Goal: Task Accomplishment & Management: Manage account settings

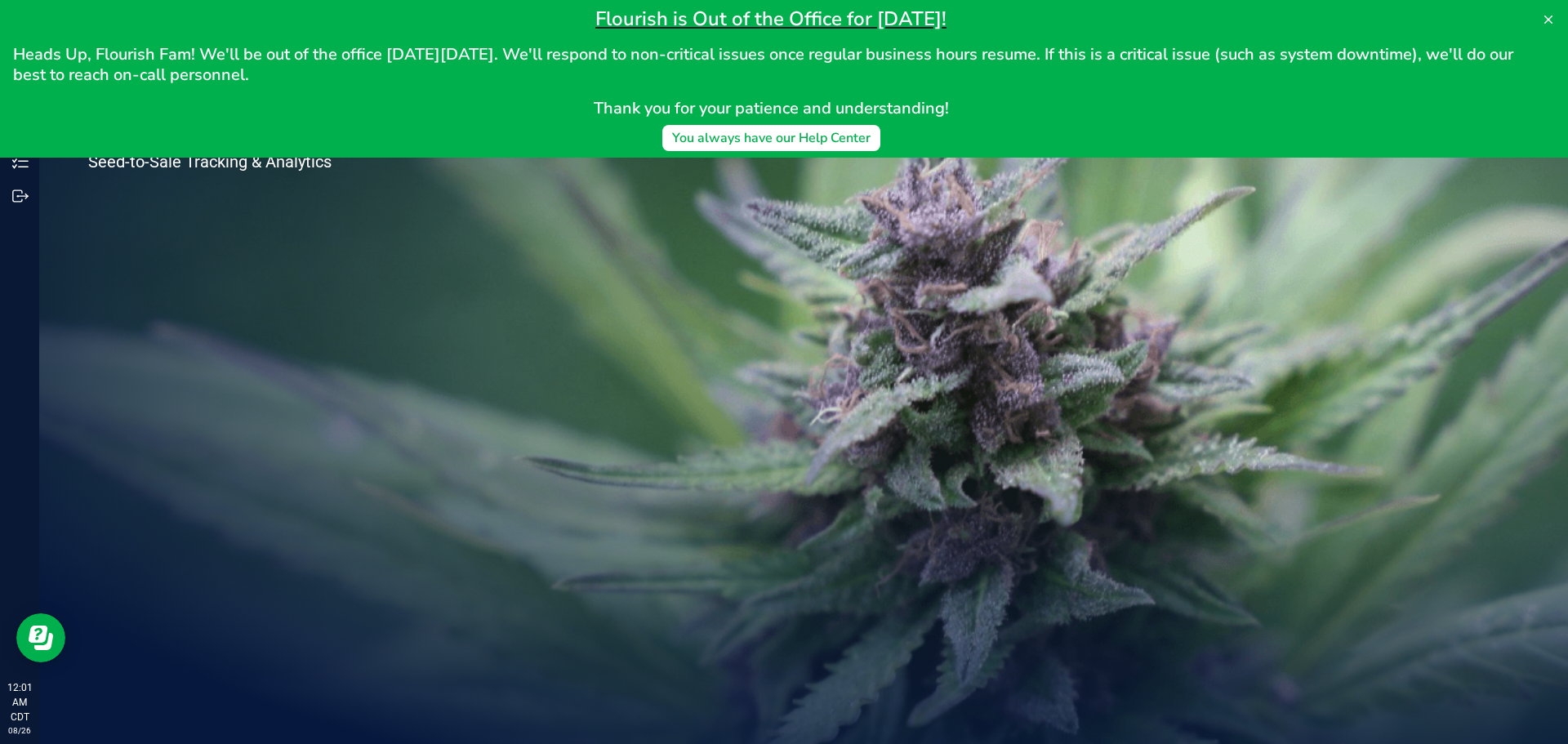
click at [762, 373] on div "Welcome to Flourish Software Seed-to-Sale Tracking & Analytics" at bounding box center [803, 391] width 1529 height 705
click at [1556, 24] on button at bounding box center [1549, 19] width 27 height 27
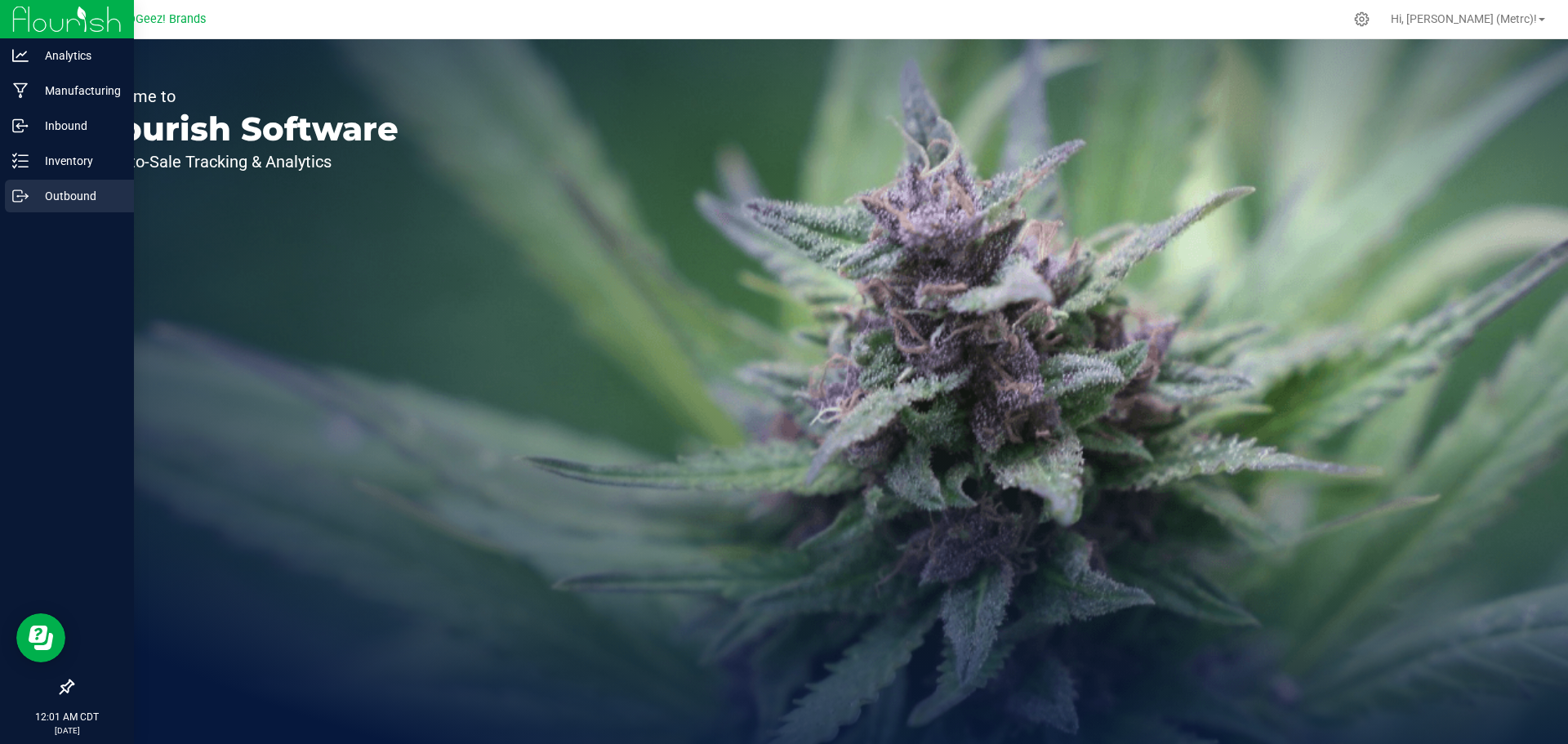
click at [23, 186] on div "Outbound" at bounding box center [70, 195] width 129 height 33
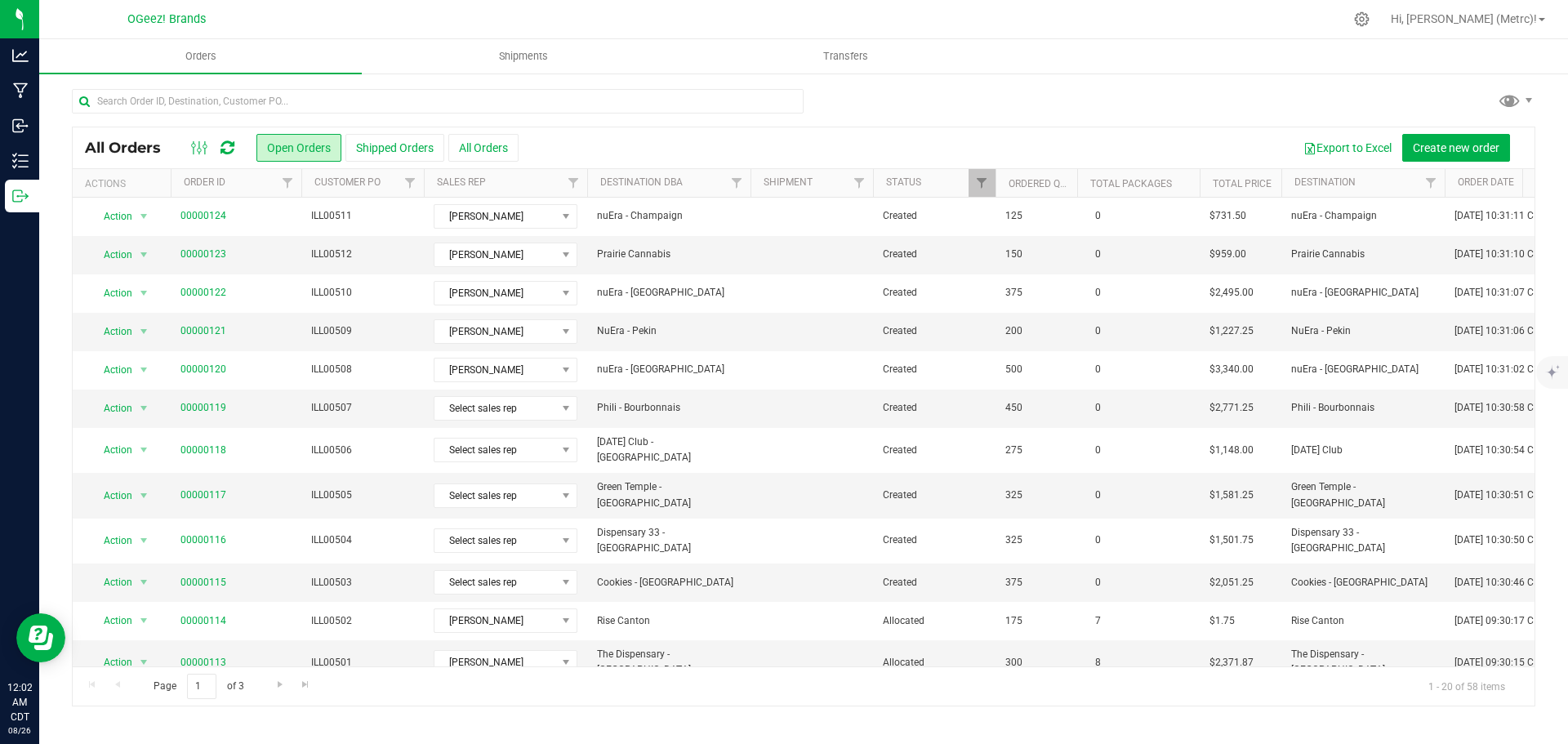
click at [936, 118] on div at bounding box center [803, 108] width 1464 height 38
click at [553, 66] on uib-tab-heading "Shipments" at bounding box center [522, 56] width 321 height 33
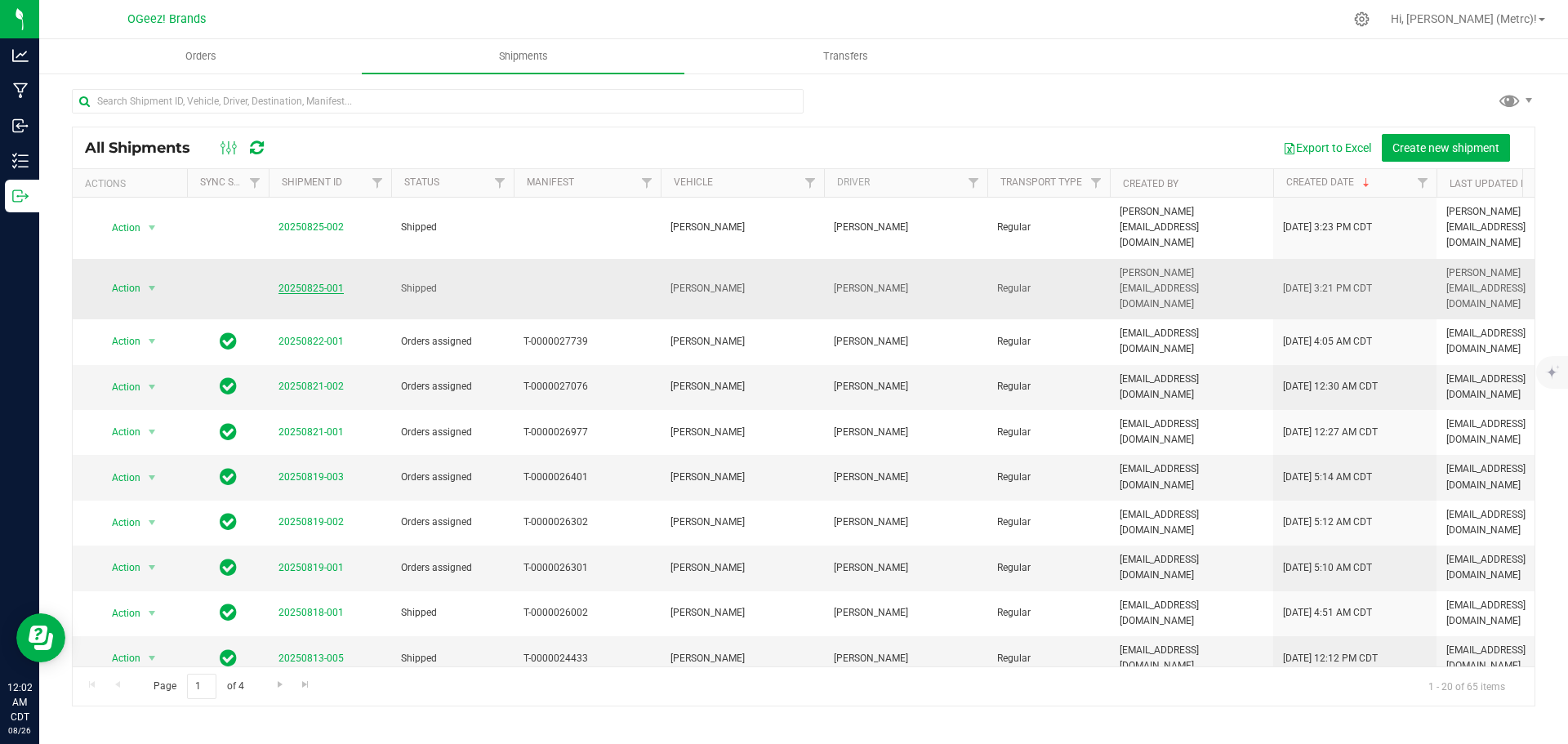
click at [301, 283] on link "20250825-001" at bounding box center [311, 288] width 65 height 11
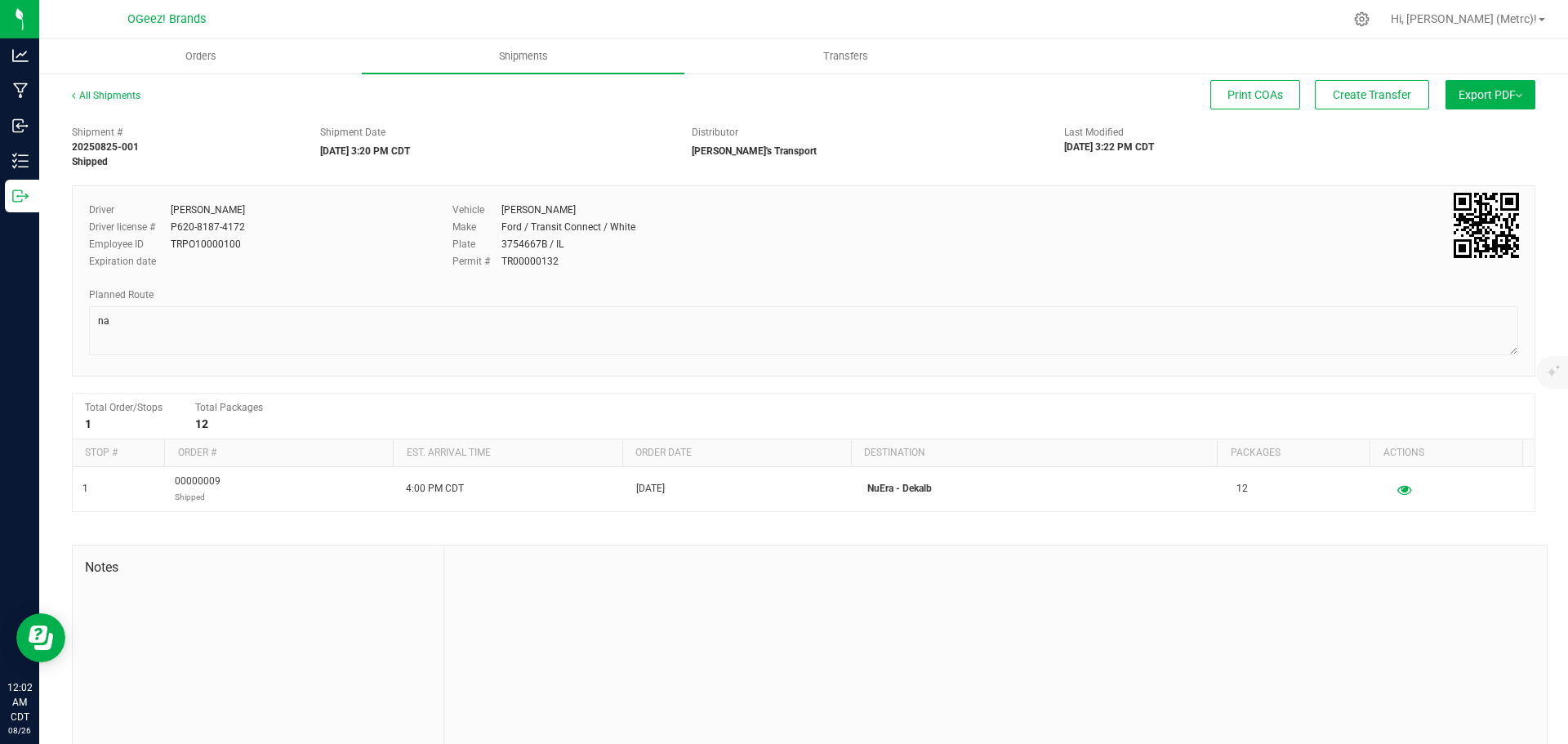
click at [112, 83] on div "All Shipments Print COAs Create Transfer Export PDF Manifest by Package ID Mani…" at bounding box center [803, 426] width 1529 height 710
click at [104, 95] on link "All Shipments" at bounding box center [106, 95] width 69 height 11
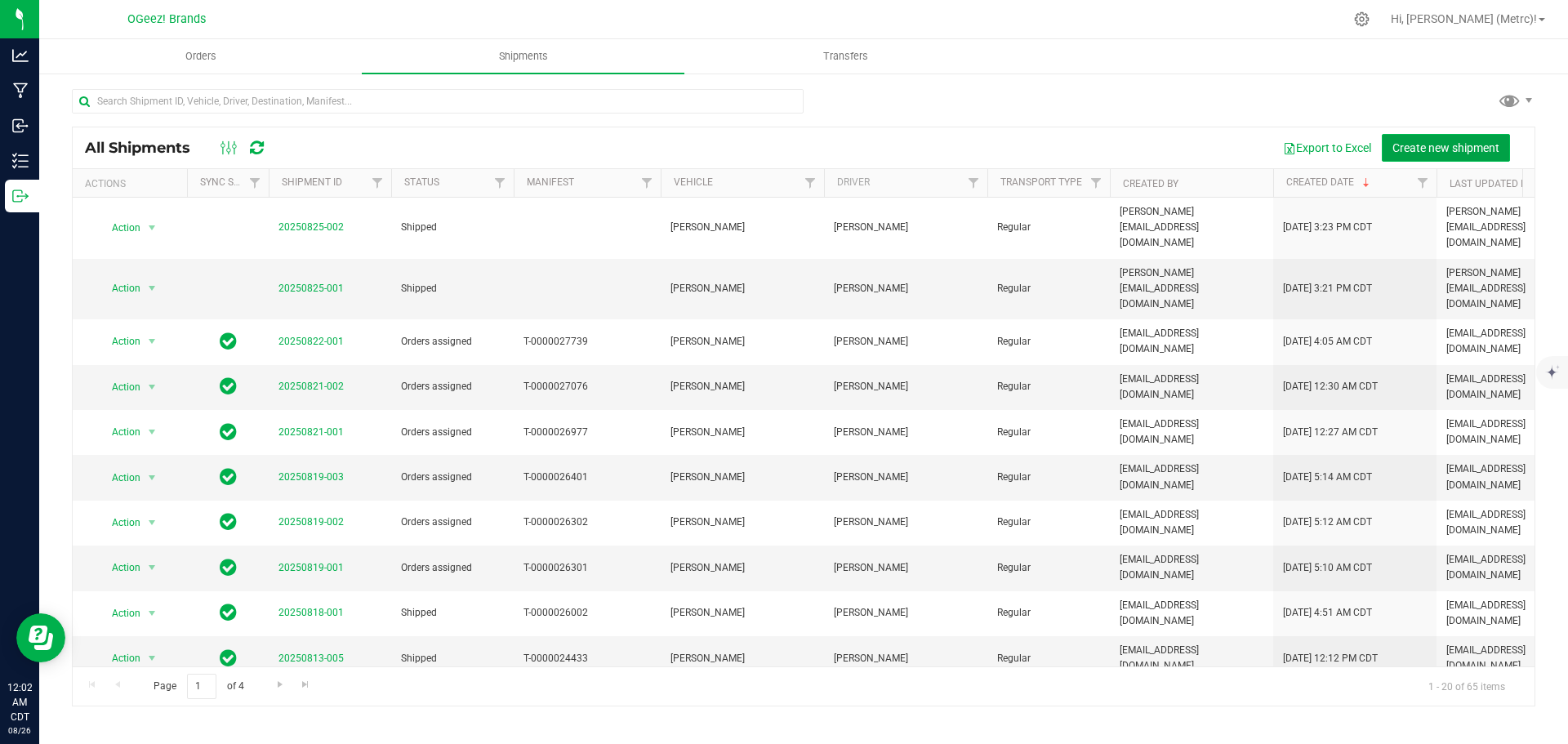
click at [1420, 145] on span "Create new shipment" at bounding box center [1446, 148] width 107 height 13
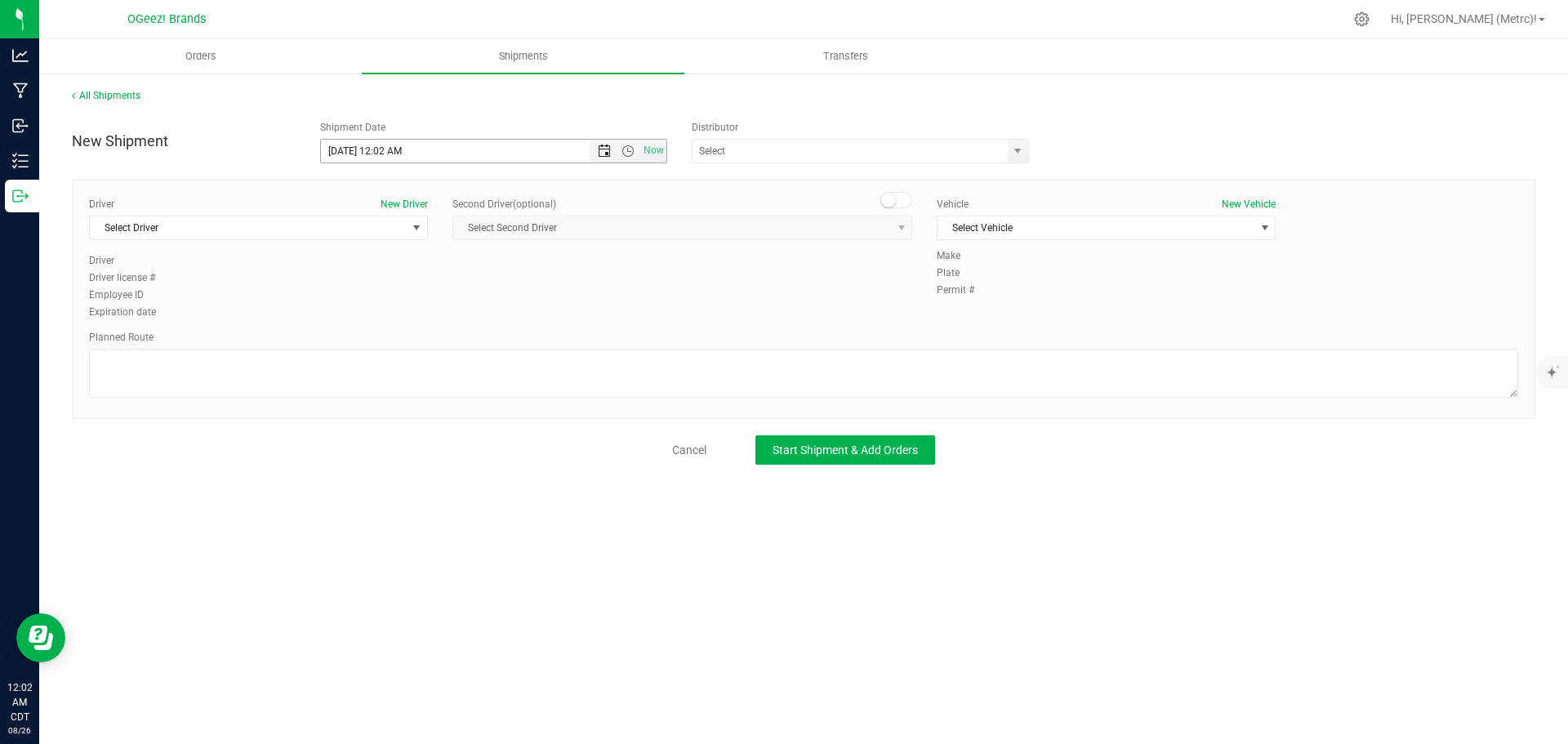
click at [611, 154] on span "Open the date view" at bounding box center [604, 151] width 13 height 13
click at [628, 149] on span "Open the time view" at bounding box center [628, 151] width 13 height 13
click at [379, 186] on li "8:00 AM" at bounding box center [493, 186] width 345 height 21
type input "[DATE] 8:00 AM"
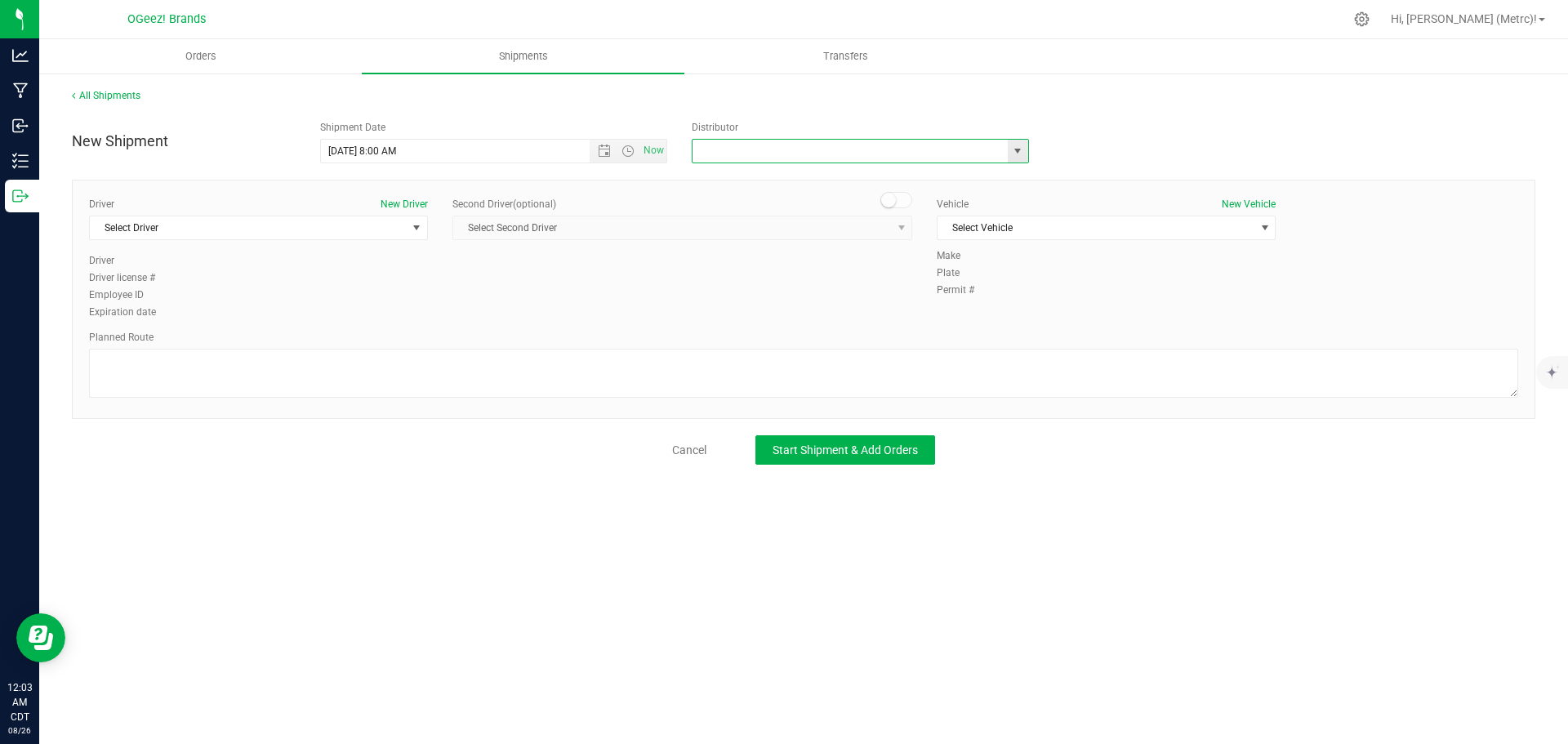
click at [948, 141] on input "text" at bounding box center [846, 151] width 306 height 23
click at [1017, 147] on span "select" at bounding box center [1017, 151] width 13 height 13
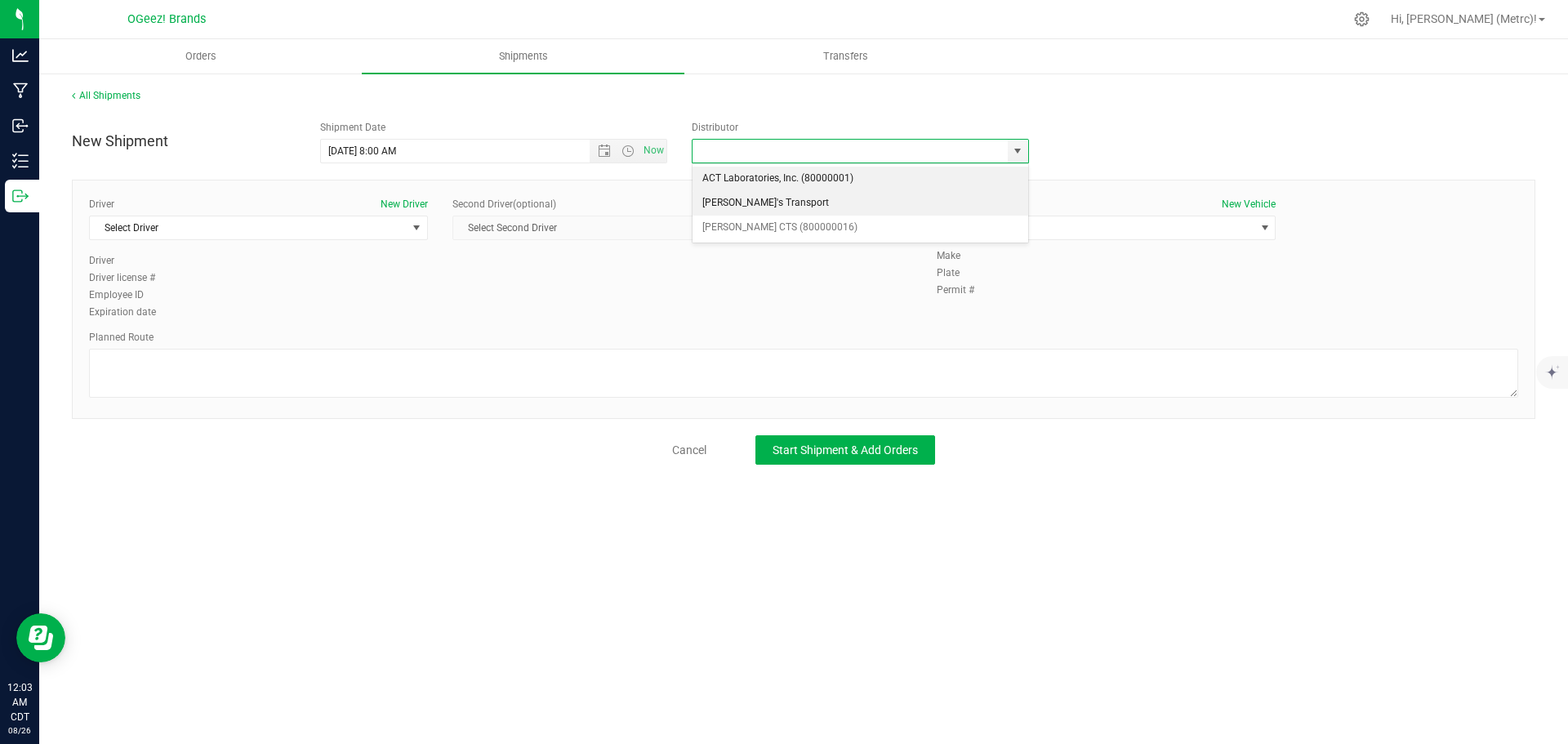
click at [856, 209] on li "[PERSON_NAME]'s Transport" at bounding box center [861, 203] width 336 height 25
type input "[PERSON_NAME]'s Transport"
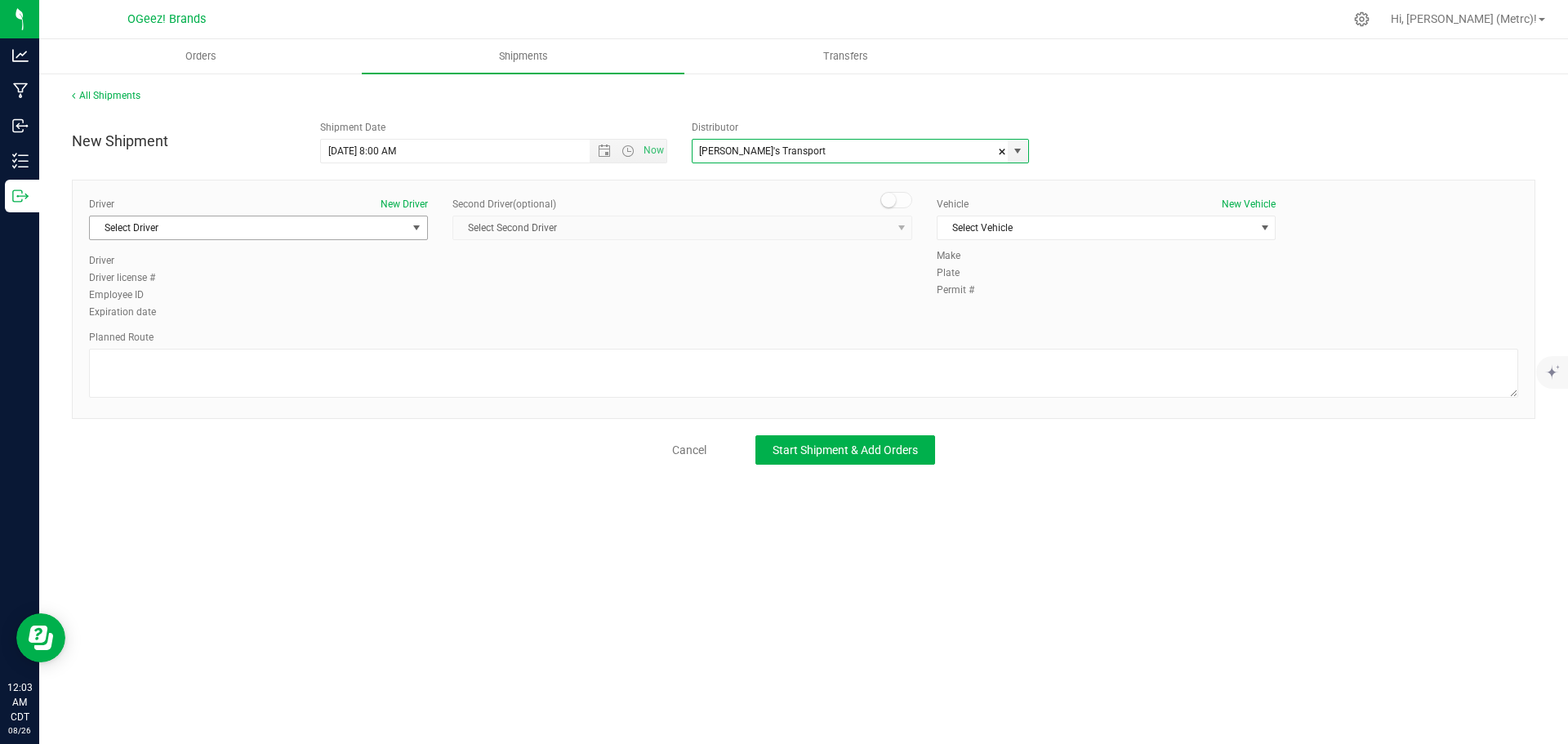
click at [357, 228] on span "Select Driver" at bounding box center [248, 228] width 317 height 23
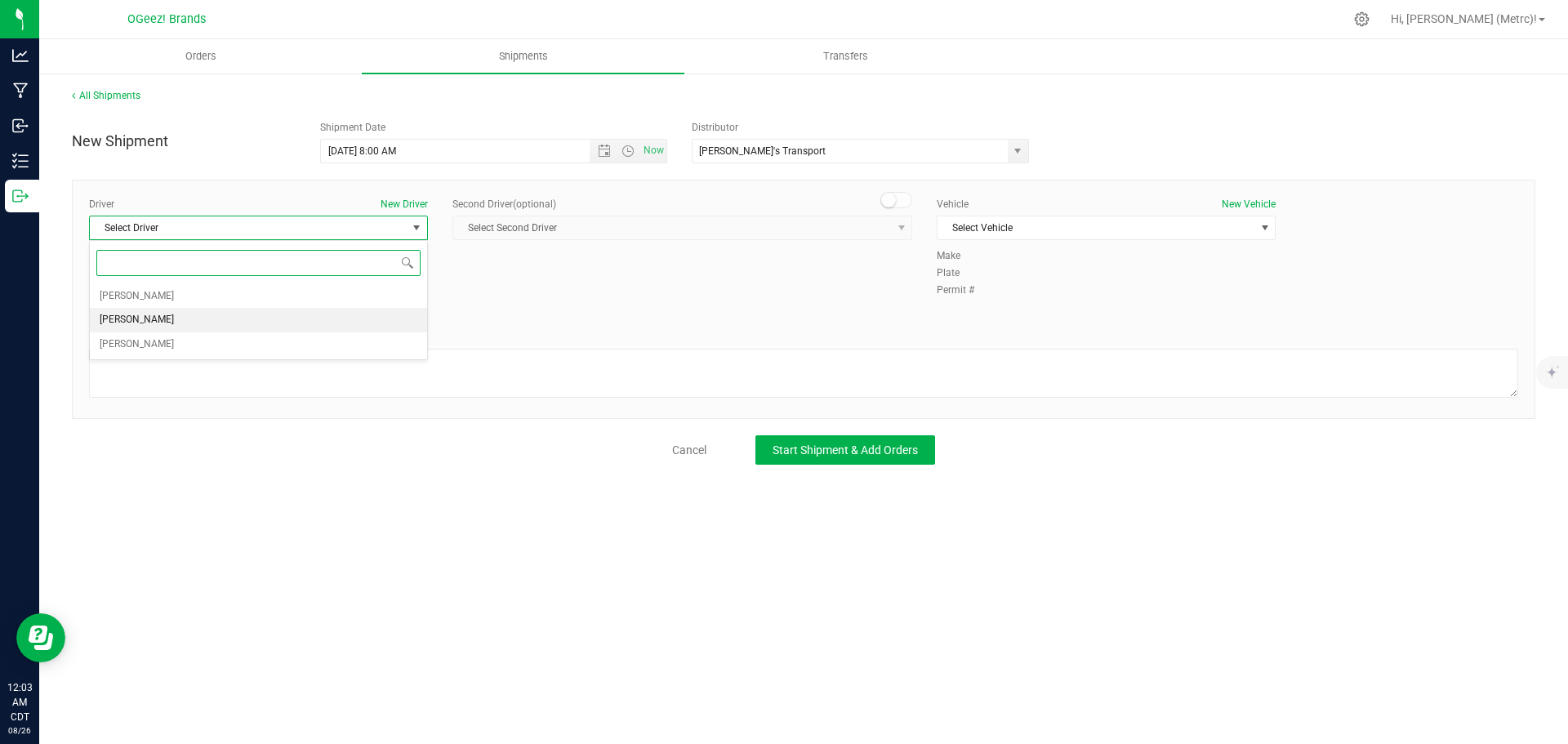
drag, startPoint x: 267, startPoint y: 296, endPoint x: 267, endPoint y: 318, distance: 22.0
click at [267, 318] on ul "[PERSON_NAME] [PERSON_NAME] [PERSON_NAME]" at bounding box center [259, 321] width 338 height 72
click at [267, 318] on li "[PERSON_NAME]" at bounding box center [259, 320] width 338 height 25
click at [976, 215] on div "Vehicle New Vehicle Select Vehicle Select Vehicle Teds Van" at bounding box center [1106, 223] width 363 height 51
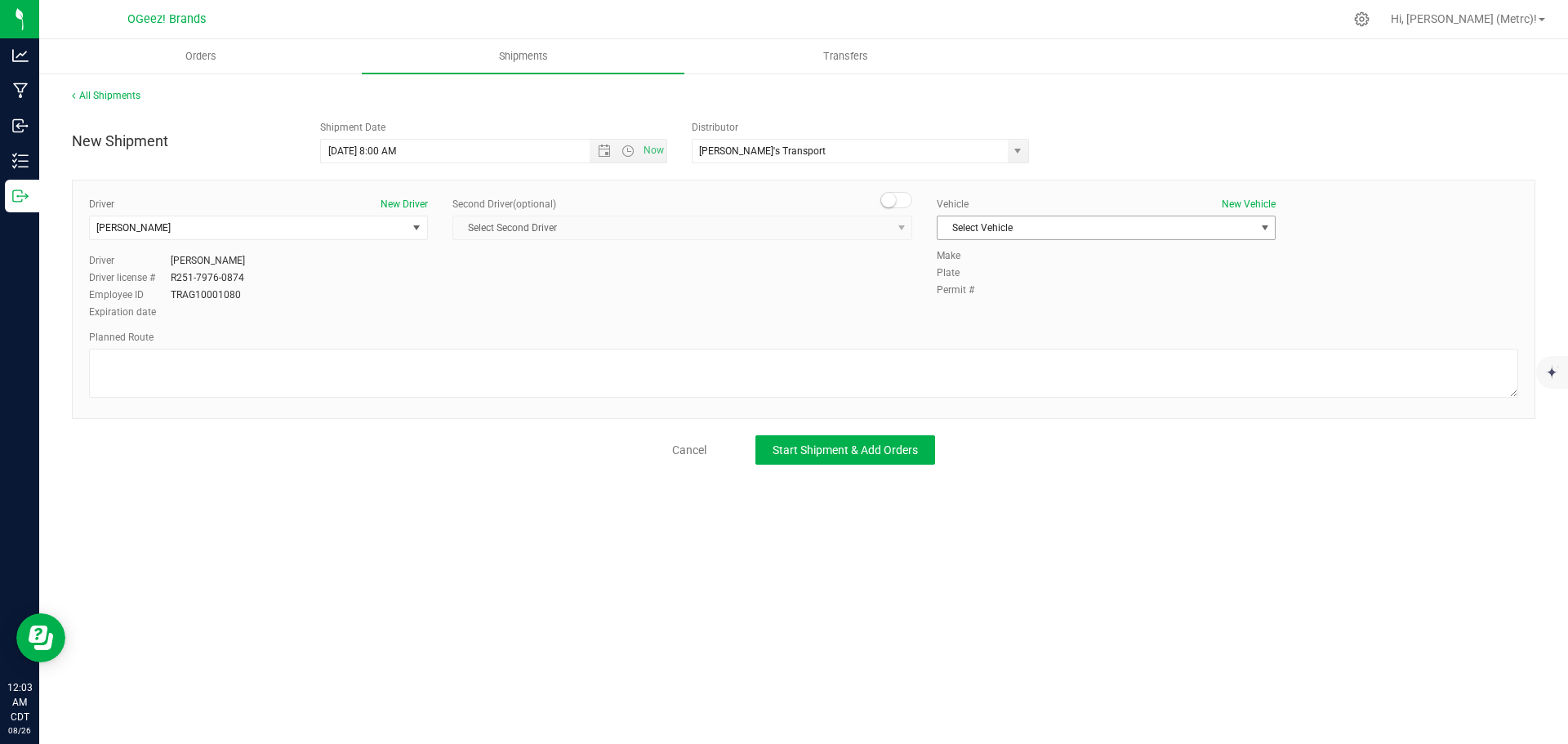
click at [977, 224] on span "Select Vehicle" at bounding box center [1096, 228] width 317 height 23
click at [975, 263] on li "[PERSON_NAME]" at bounding box center [1107, 255] width 338 height 25
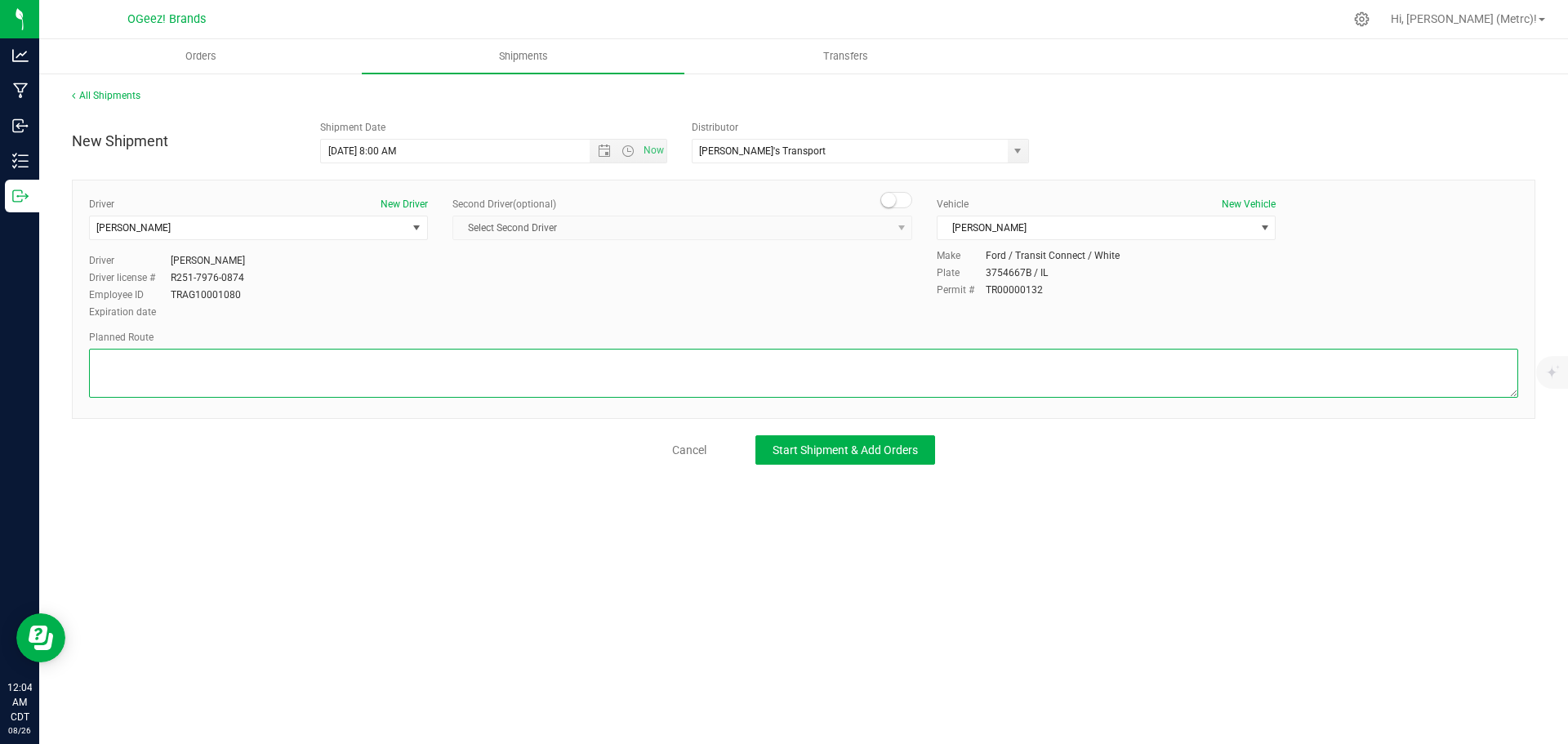
click at [549, 379] on textarea at bounding box center [803, 373] width 1429 height 49
paste textarea ""Head east toward [PERSON_NAME][GEOGRAPHIC_DATA]. Turn left toward [PERSON_NAME…"
type textarea ""Head east toward [PERSON_NAME][GEOGRAPHIC_DATA]. Turn left toward [PERSON_NAME…"
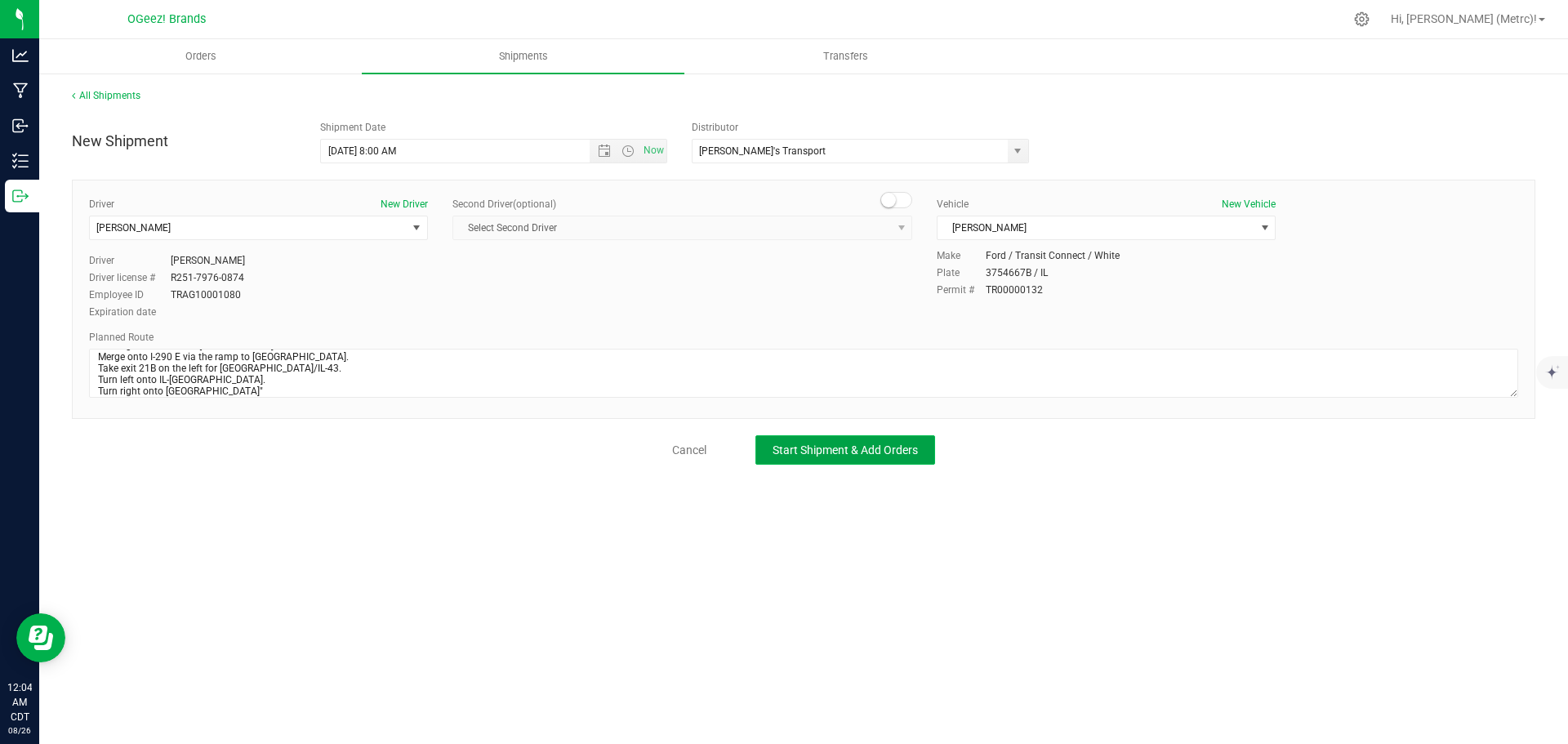
click at [878, 437] on button "Start Shipment & Add Orders" at bounding box center [845, 450] width 179 height 29
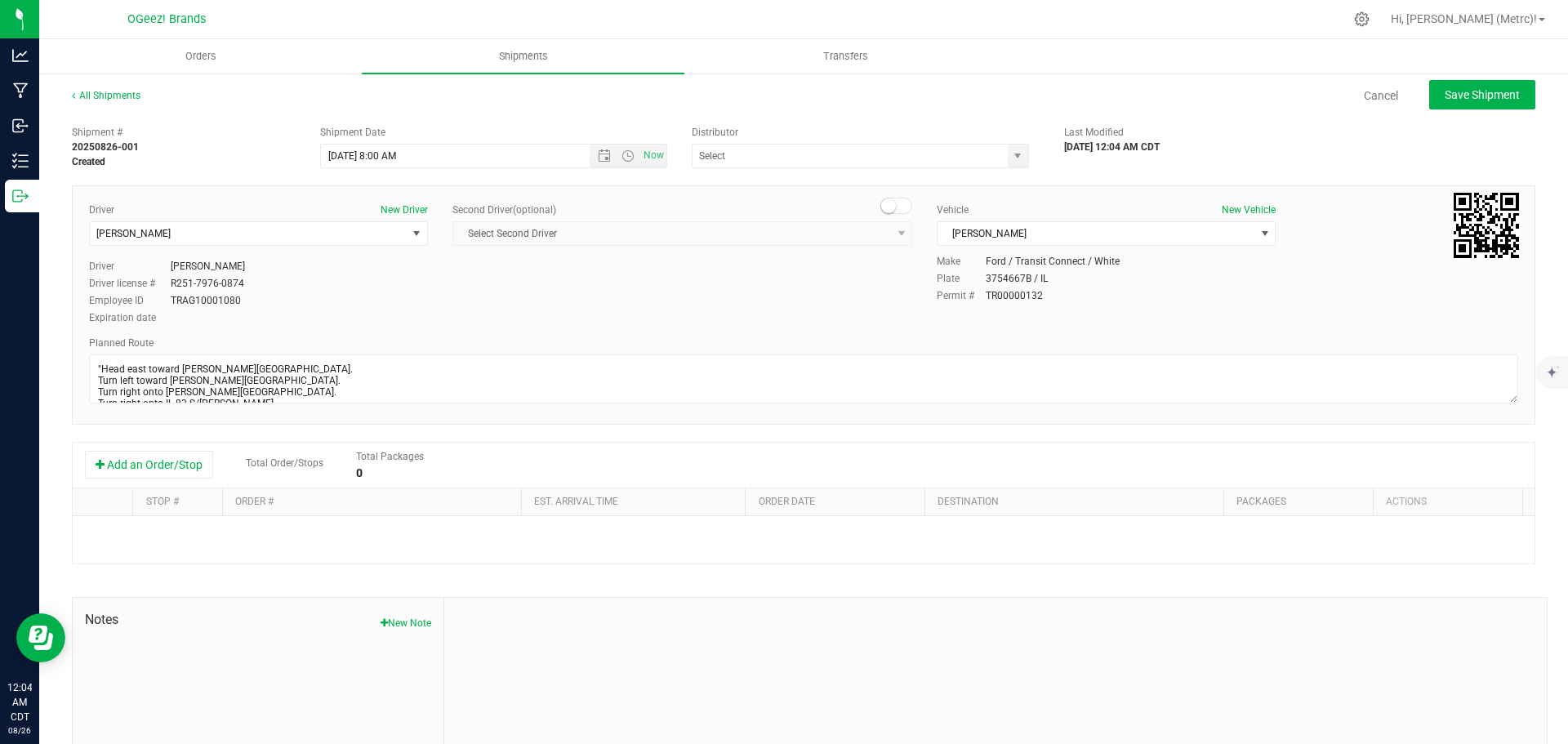
type input "[PERSON_NAME]'s Transport"
click at [178, 470] on button "Add an Order/Stop" at bounding box center [148, 464] width 128 height 27
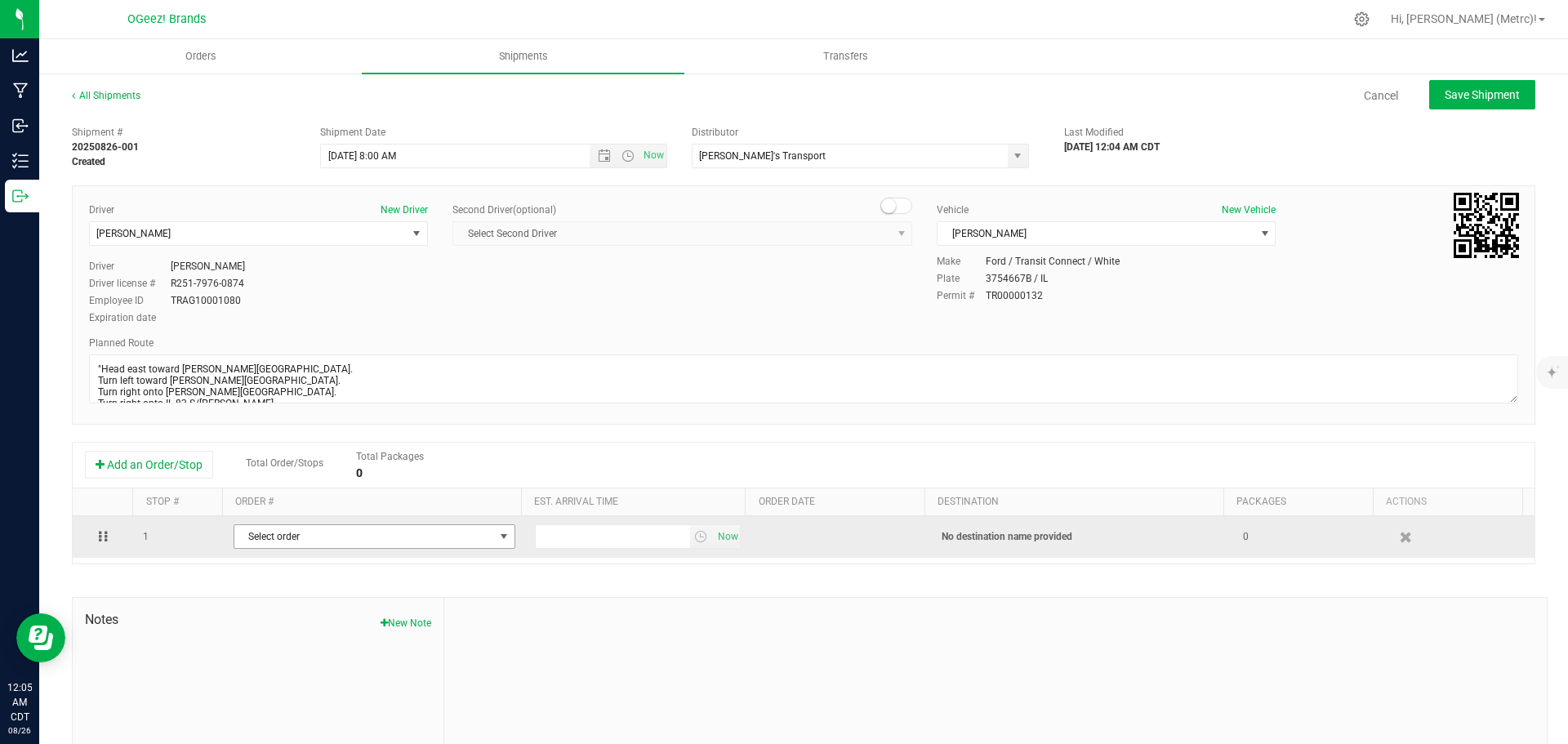
click at [376, 532] on span "Select order" at bounding box center [364, 536] width 260 height 23
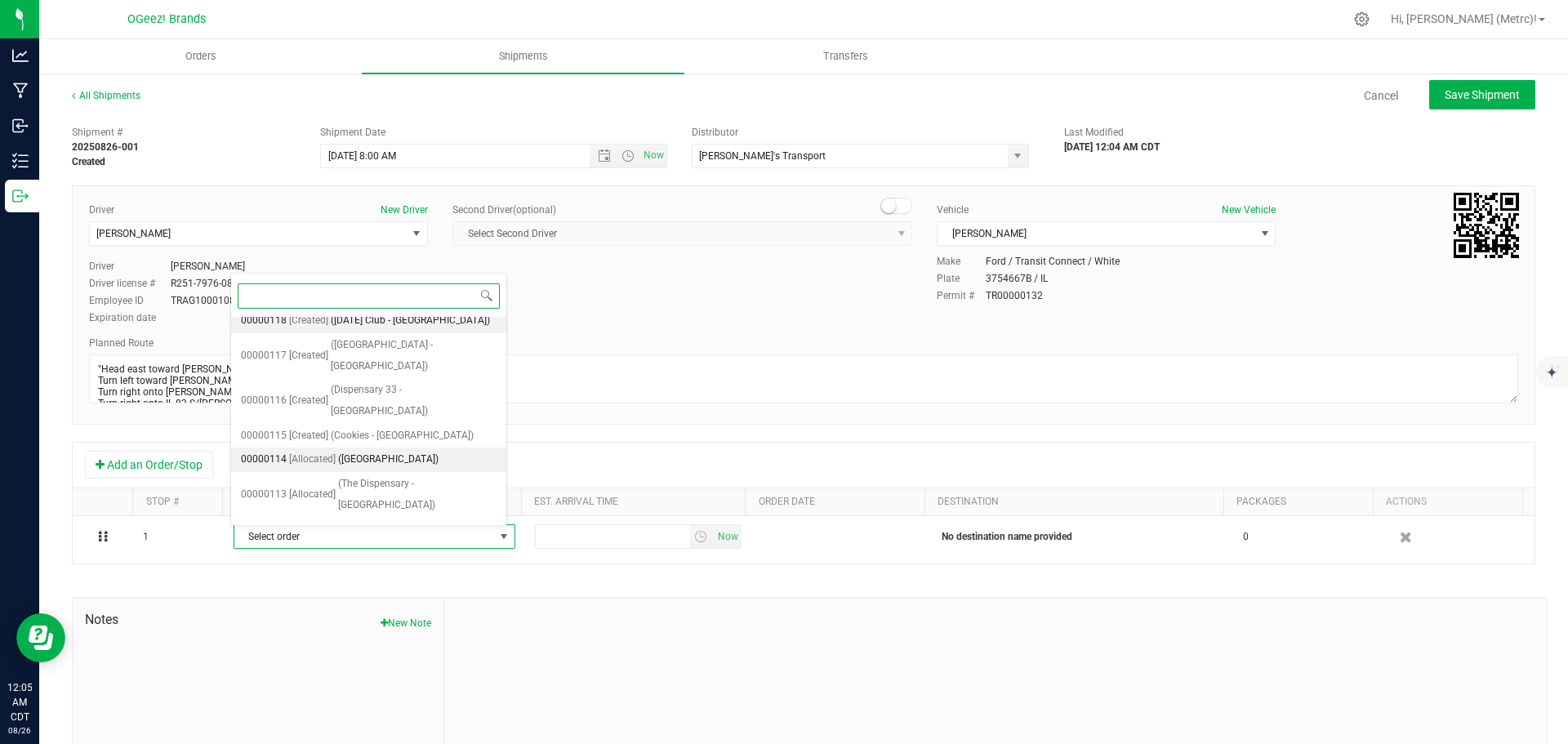
scroll to position [158, 0]
click at [440, 512] on li "00000112 [Allocated] ([GEOGRAPHIC_DATA])" at bounding box center [369, 525] width 275 height 25
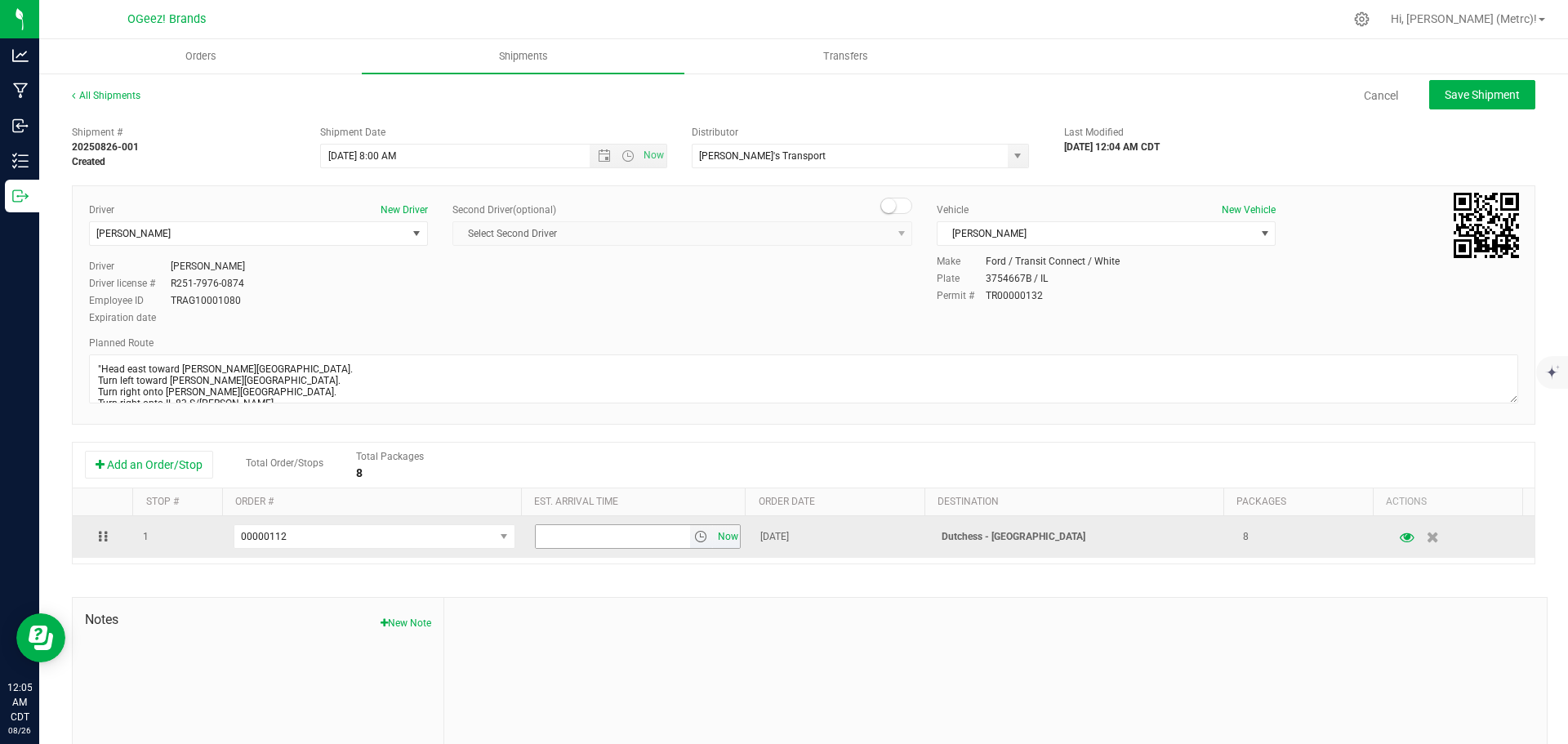
click at [714, 540] on span "Now" at bounding box center [727, 536] width 27 height 24
click at [695, 535] on span "select" at bounding box center [701, 536] width 13 height 13
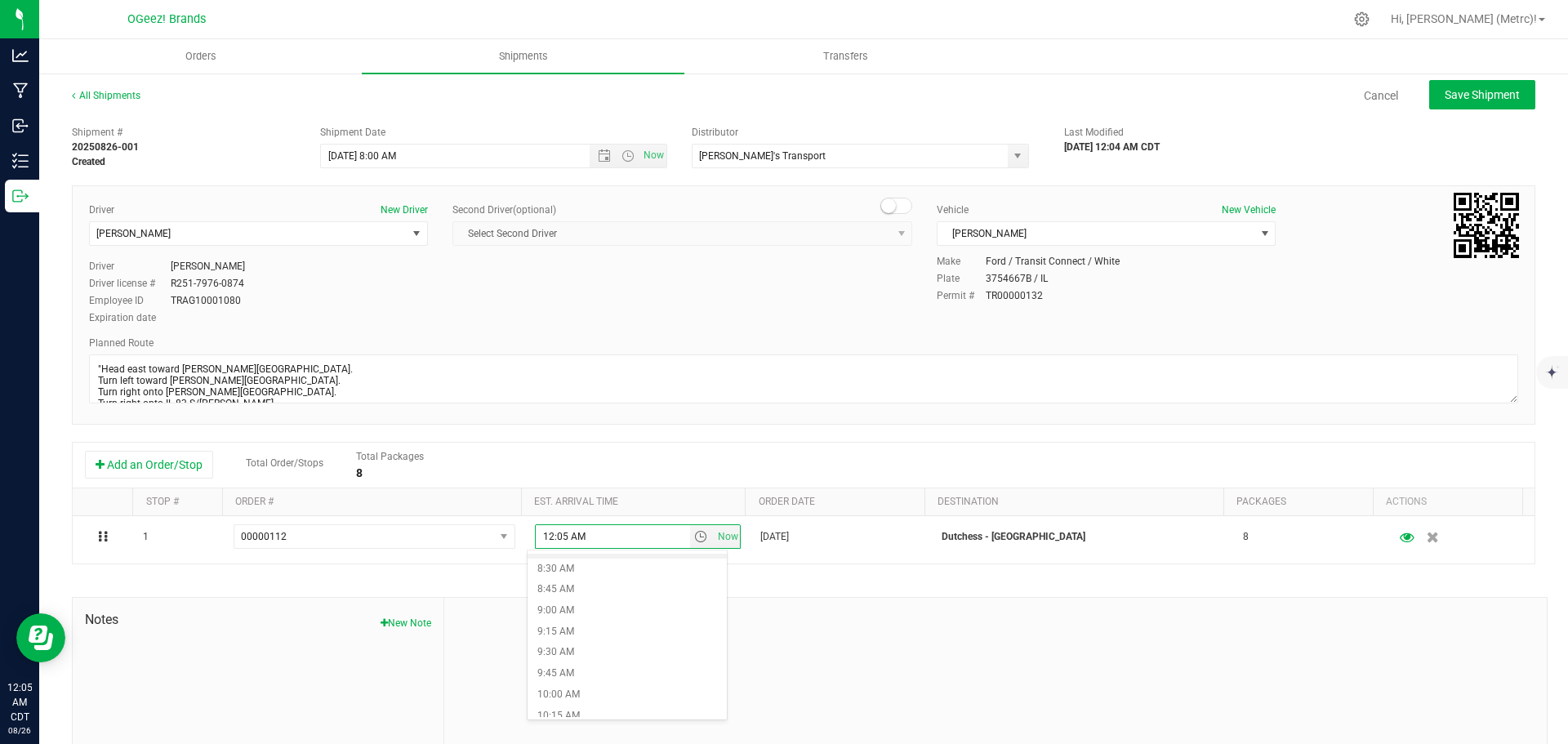
scroll to position [706, 0]
click at [627, 609] on li "9:00 AM" at bounding box center [627, 613] width 199 height 21
click at [1447, 98] on span "Save Shipment" at bounding box center [1482, 95] width 75 height 13
type input "[DATE] 1:00 PM"
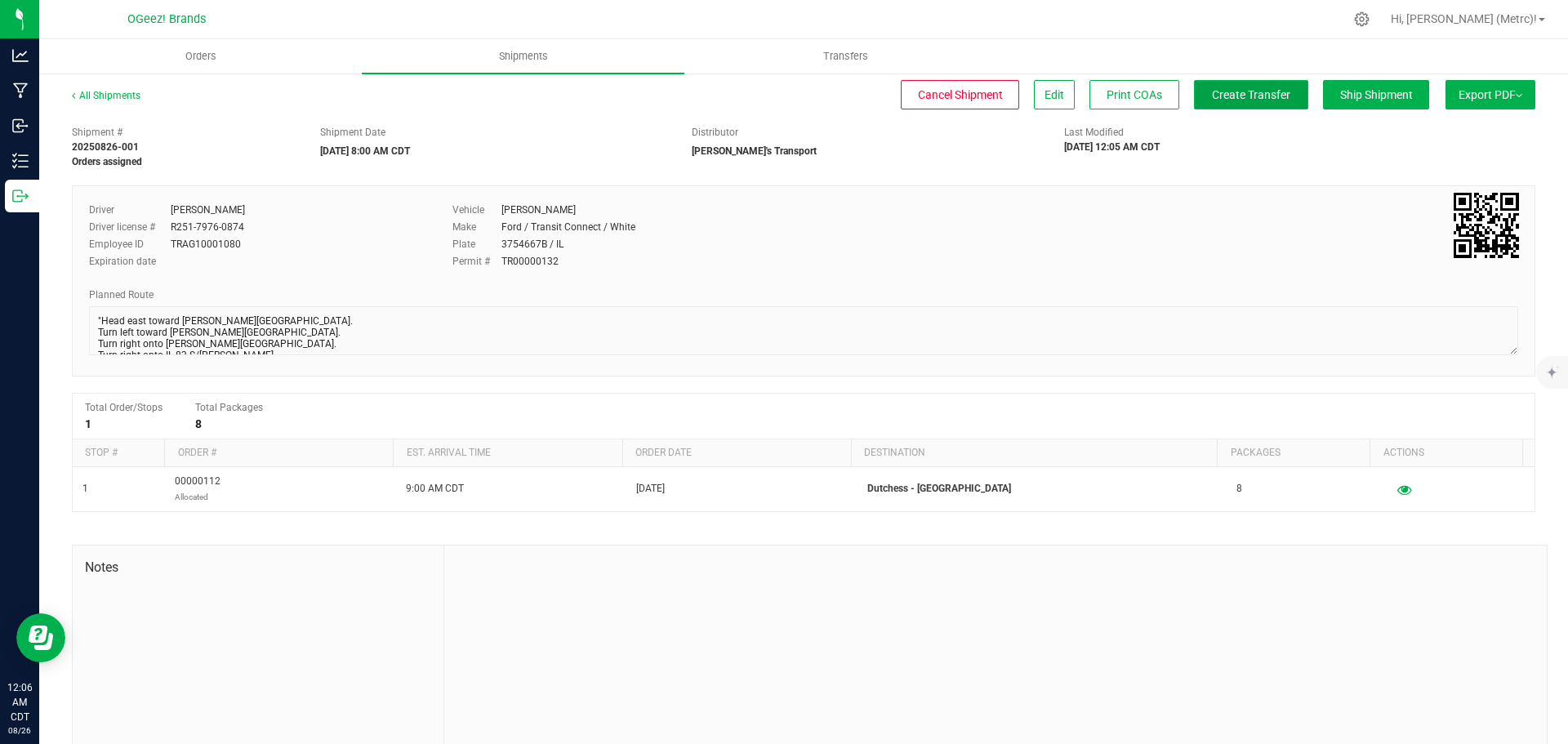
click at [1265, 98] on span "Create Transfer" at bounding box center [1251, 95] width 79 height 13
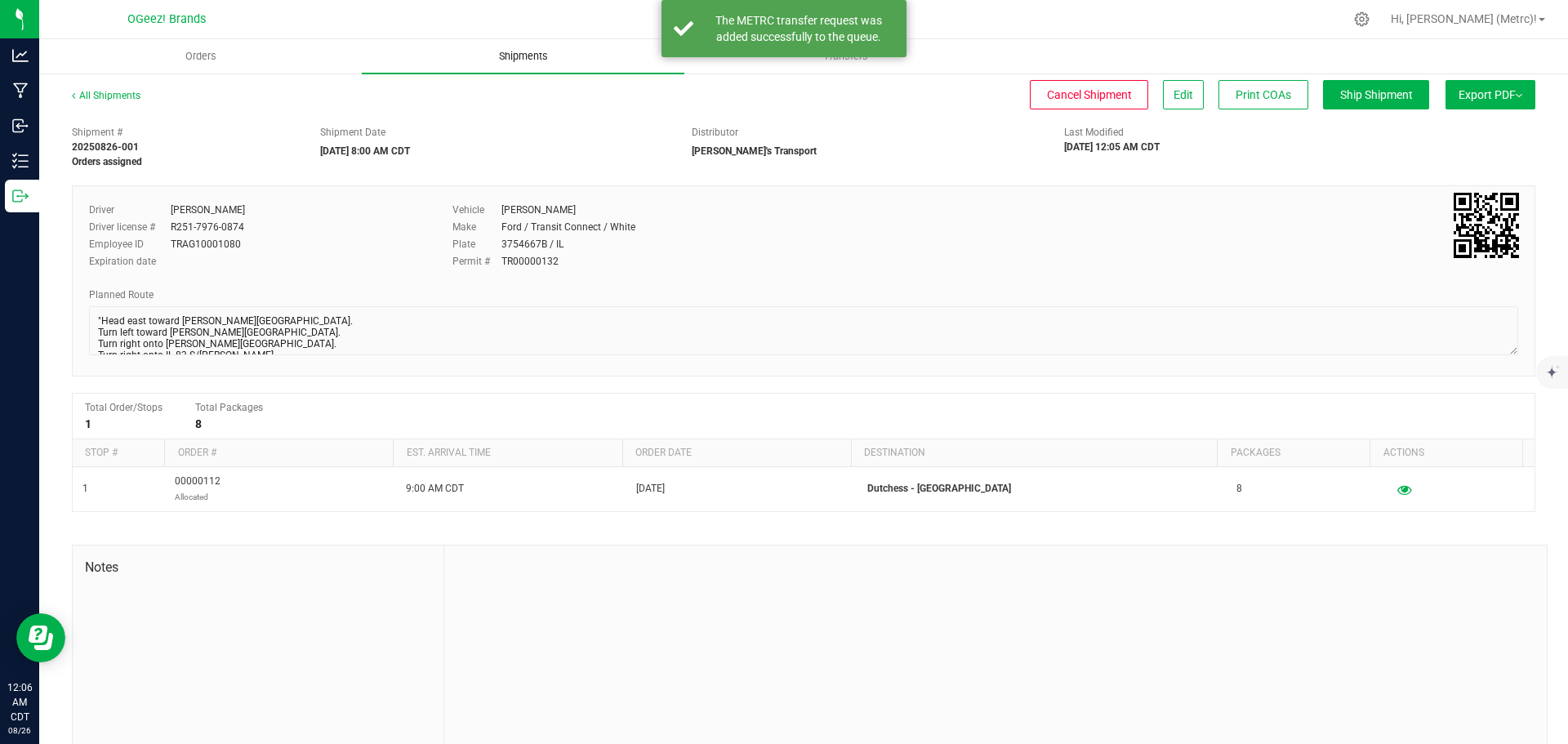
click at [529, 58] on span "Shipments" at bounding box center [523, 56] width 93 height 15
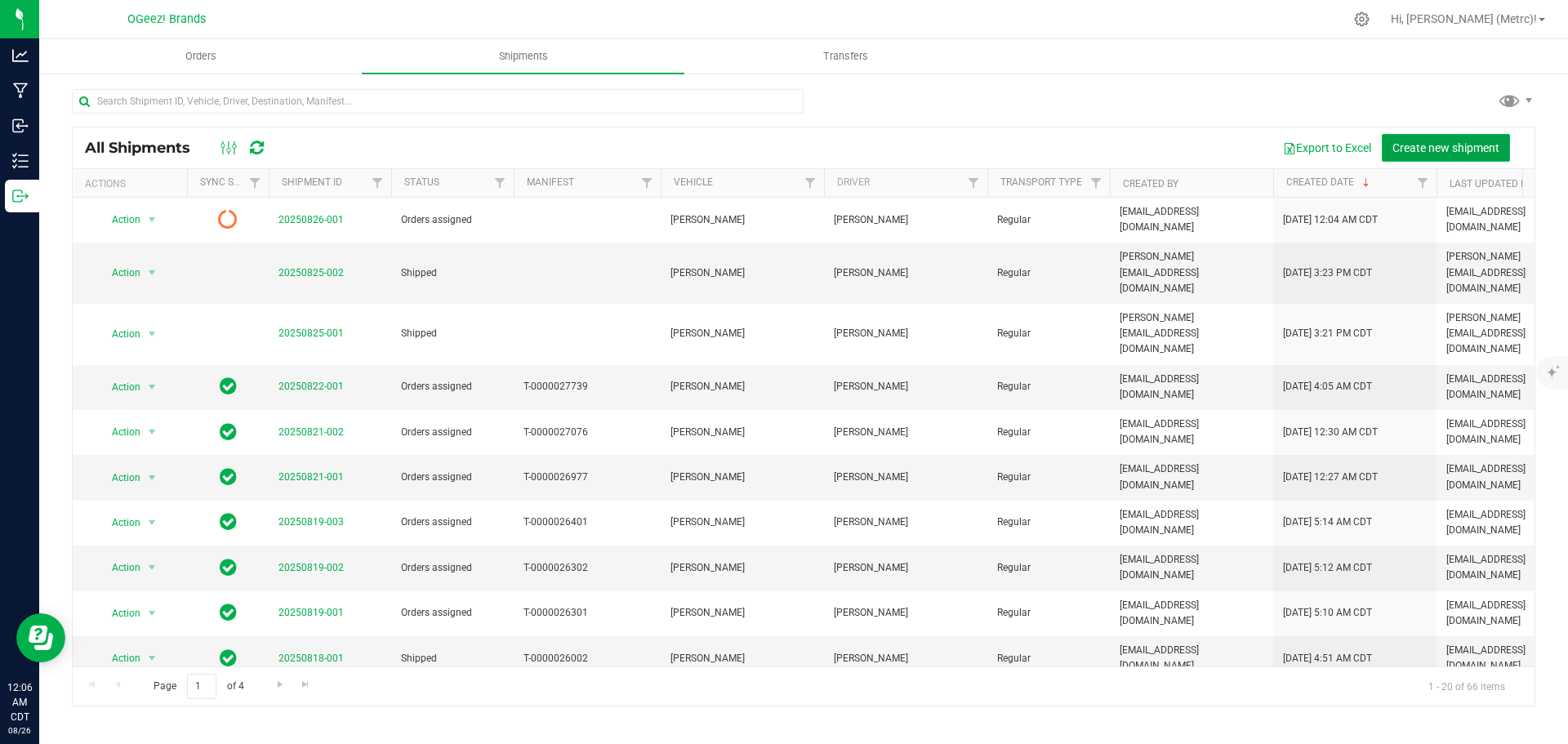
click at [1429, 148] on span "Create new shipment" at bounding box center [1446, 148] width 107 height 13
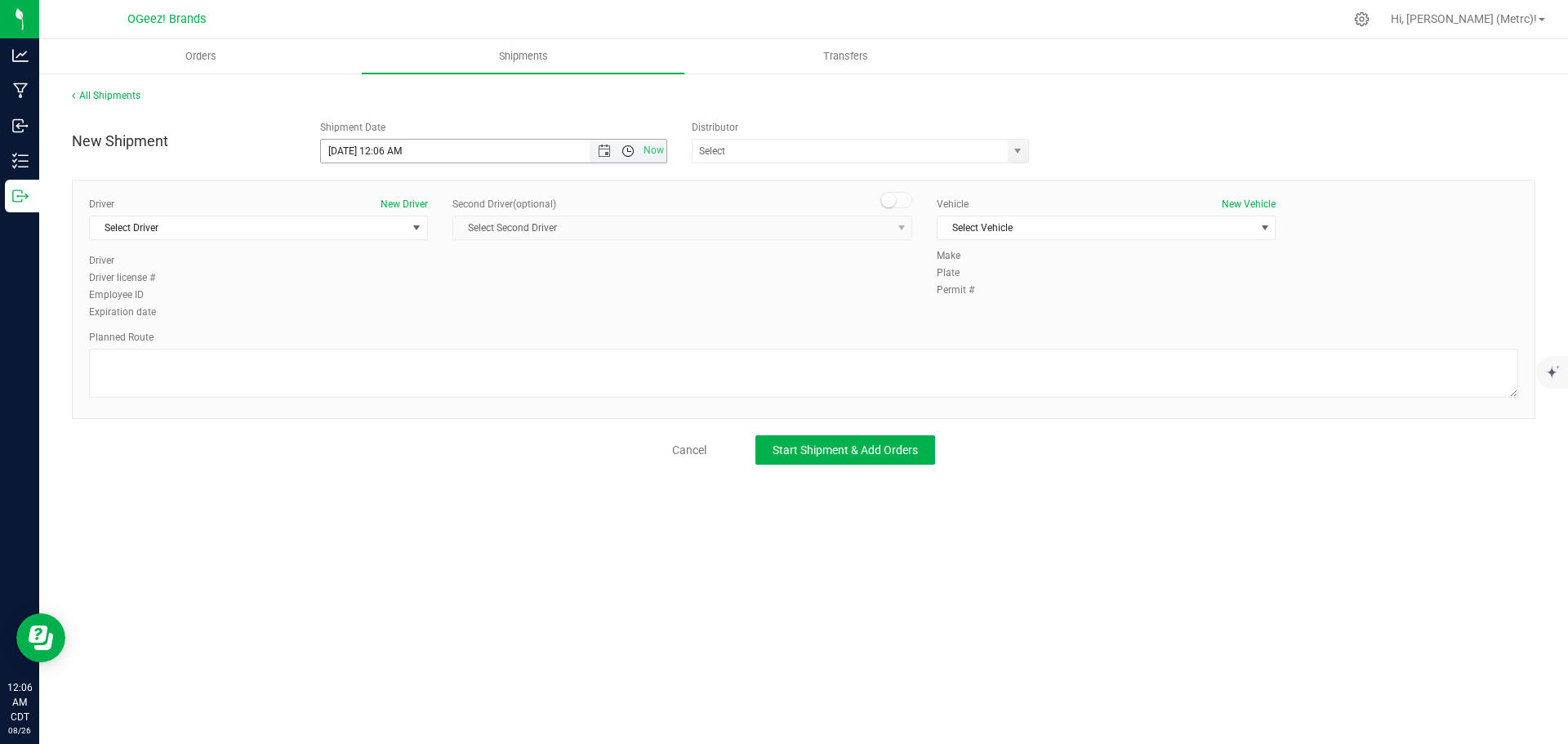
click at [627, 153] on span "Open the time view" at bounding box center [628, 151] width 13 height 13
click at [433, 249] on li "8:00 AM" at bounding box center [493, 246] width 345 height 21
type input "[DATE] 8:00 AM"
click at [793, 157] on input "text" at bounding box center [846, 151] width 306 height 23
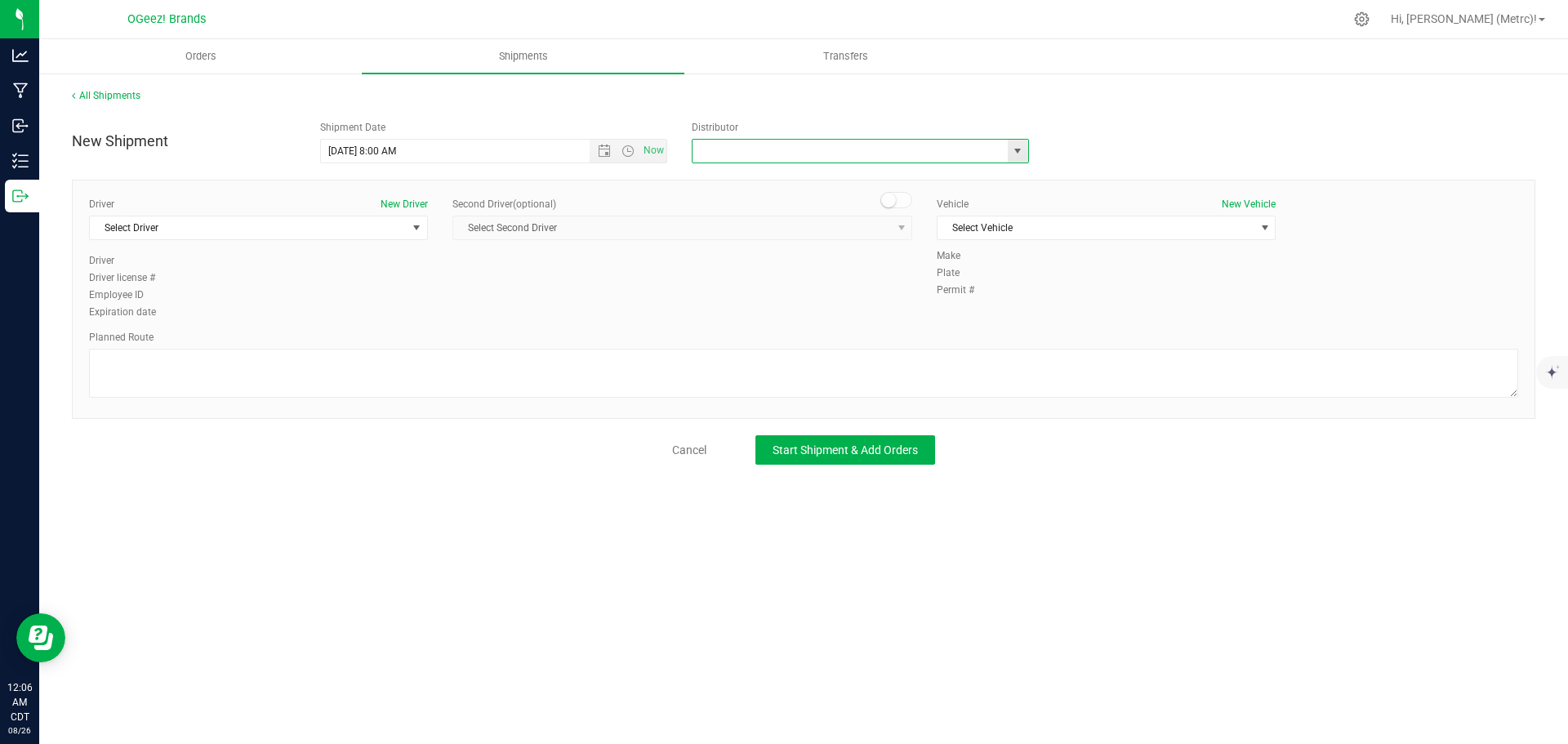
click at [1010, 147] on span "select" at bounding box center [1017, 151] width 20 height 23
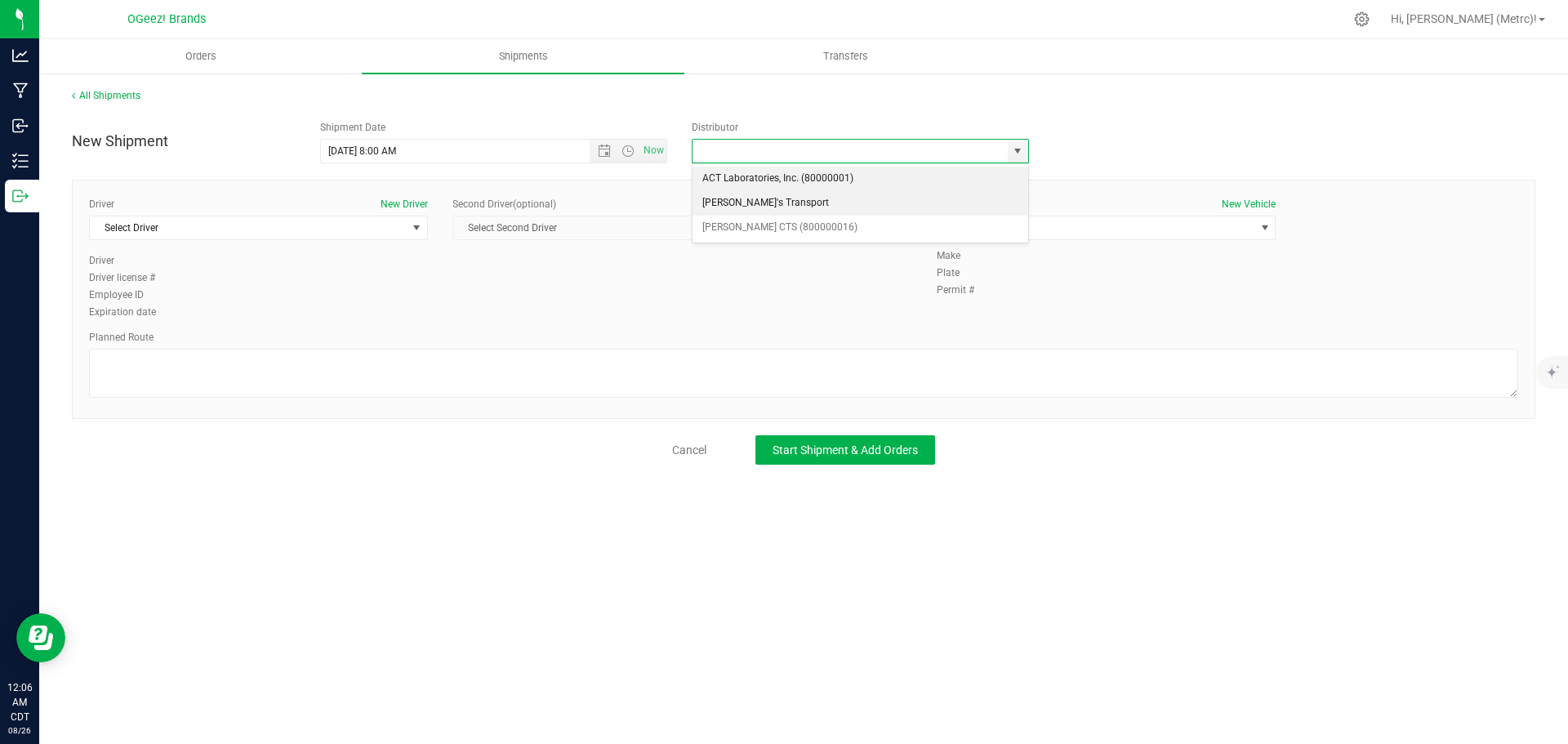
click at [955, 208] on li "[PERSON_NAME]'s Transport" at bounding box center [861, 203] width 336 height 25
type input "[PERSON_NAME]'s Transport"
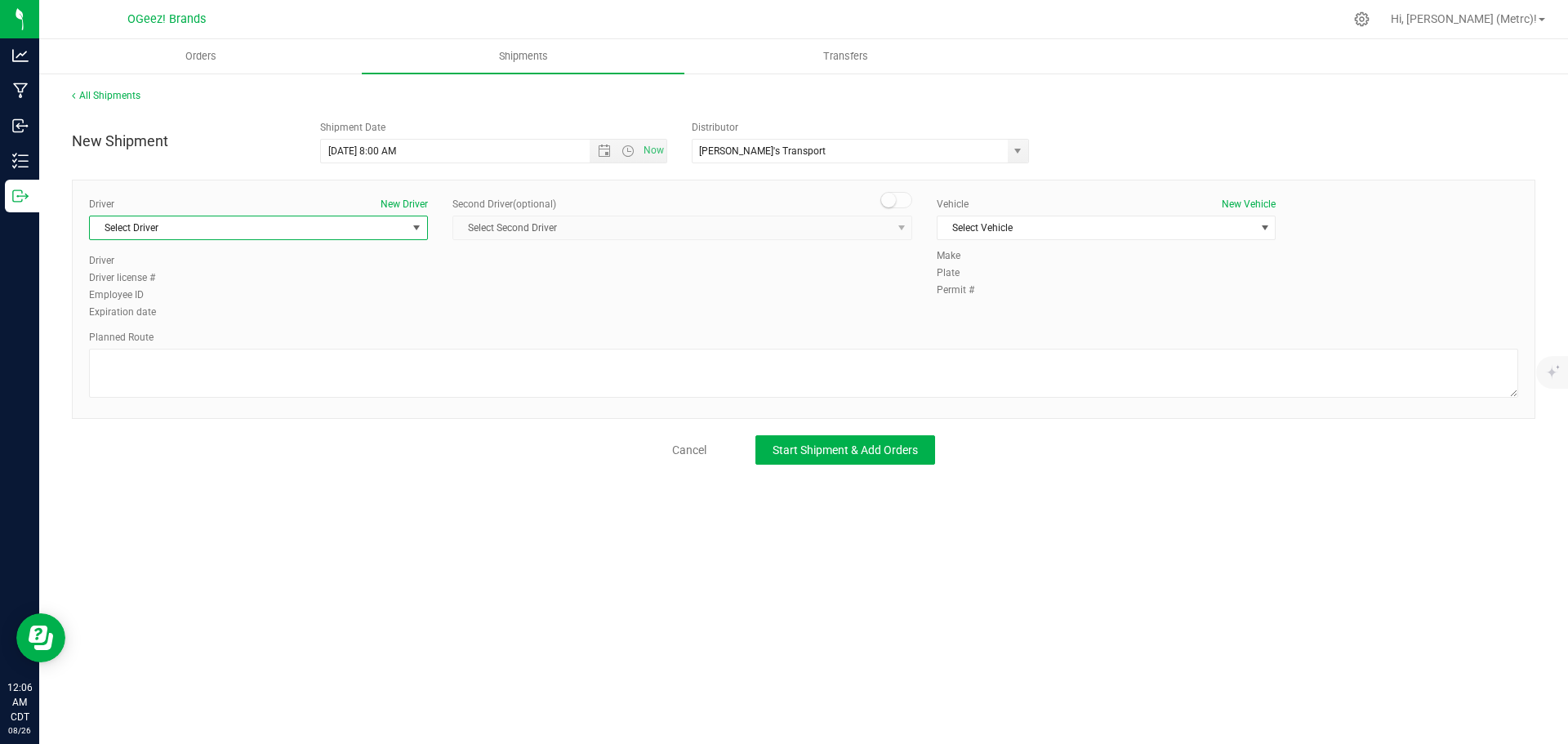
click at [339, 229] on span "Select Driver" at bounding box center [248, 228] width 317 height 23
click at [287, 317] on li "[PERSON_NAME]" at bounding box center [259, 320] width 338 height 25
click at [1168, 235] on span "Select Vehicle" at bounding box center [1096, 228] width 317 height 23
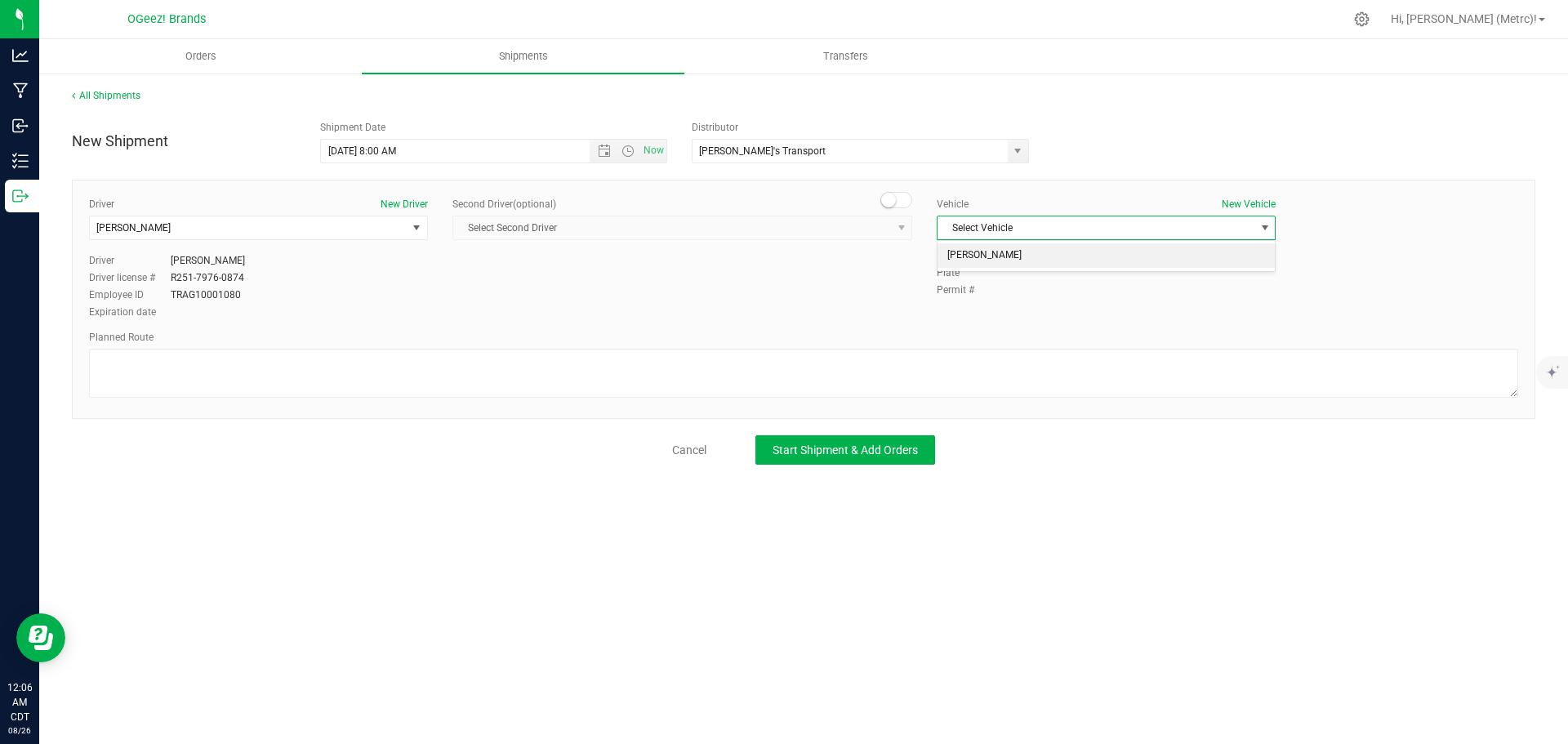
click at [1090, 256] on li "[PERSON_NAME]" at bounding box center [1107, 255] width 338 height 25
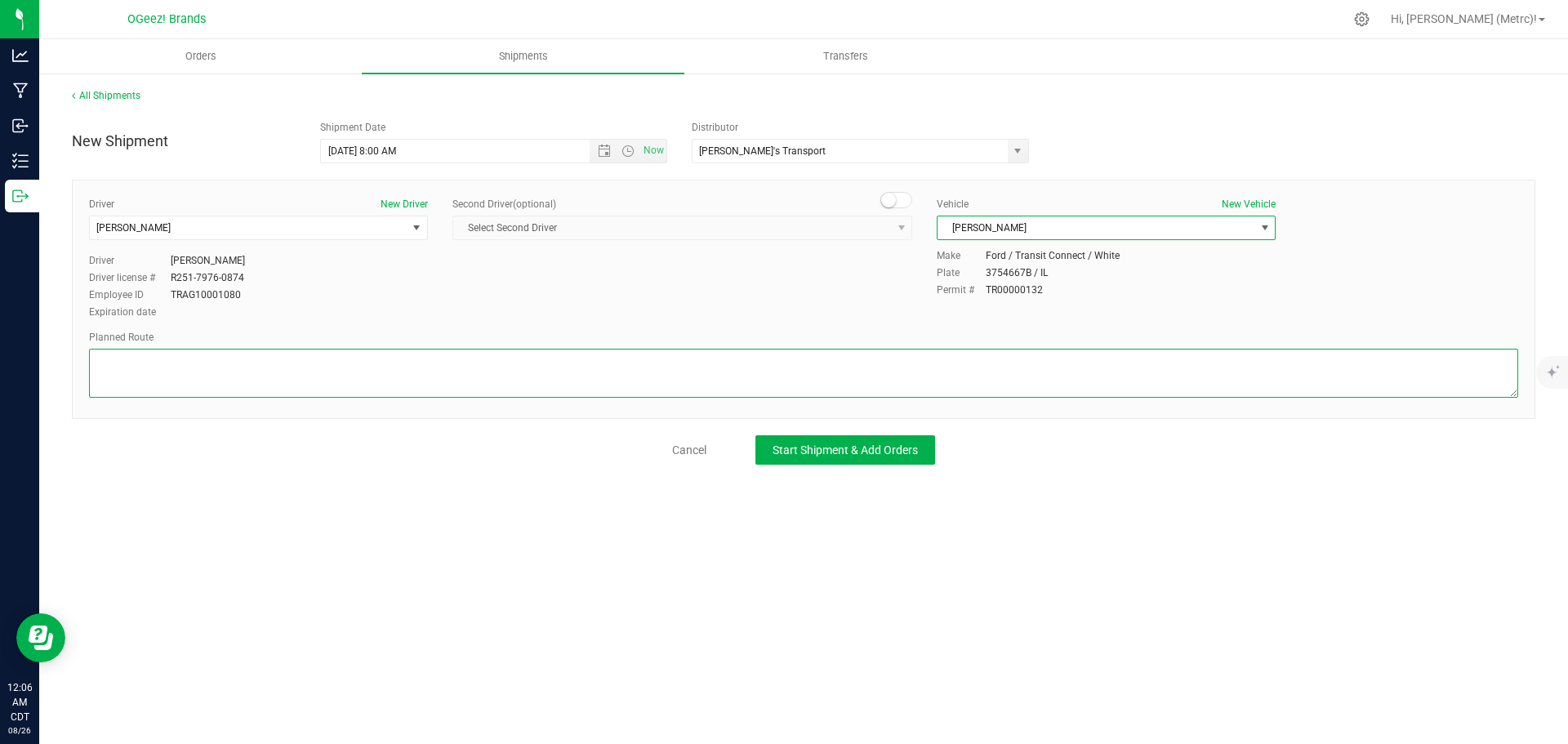
click at [641, 375] on textarea at bounding box center [803, 373] width 1429 height 49
paste textarea ""Head east toward [PERSON_NAME][GEOGRAPHIC_DATA]. Turn left toward [PERSON_NAME…"
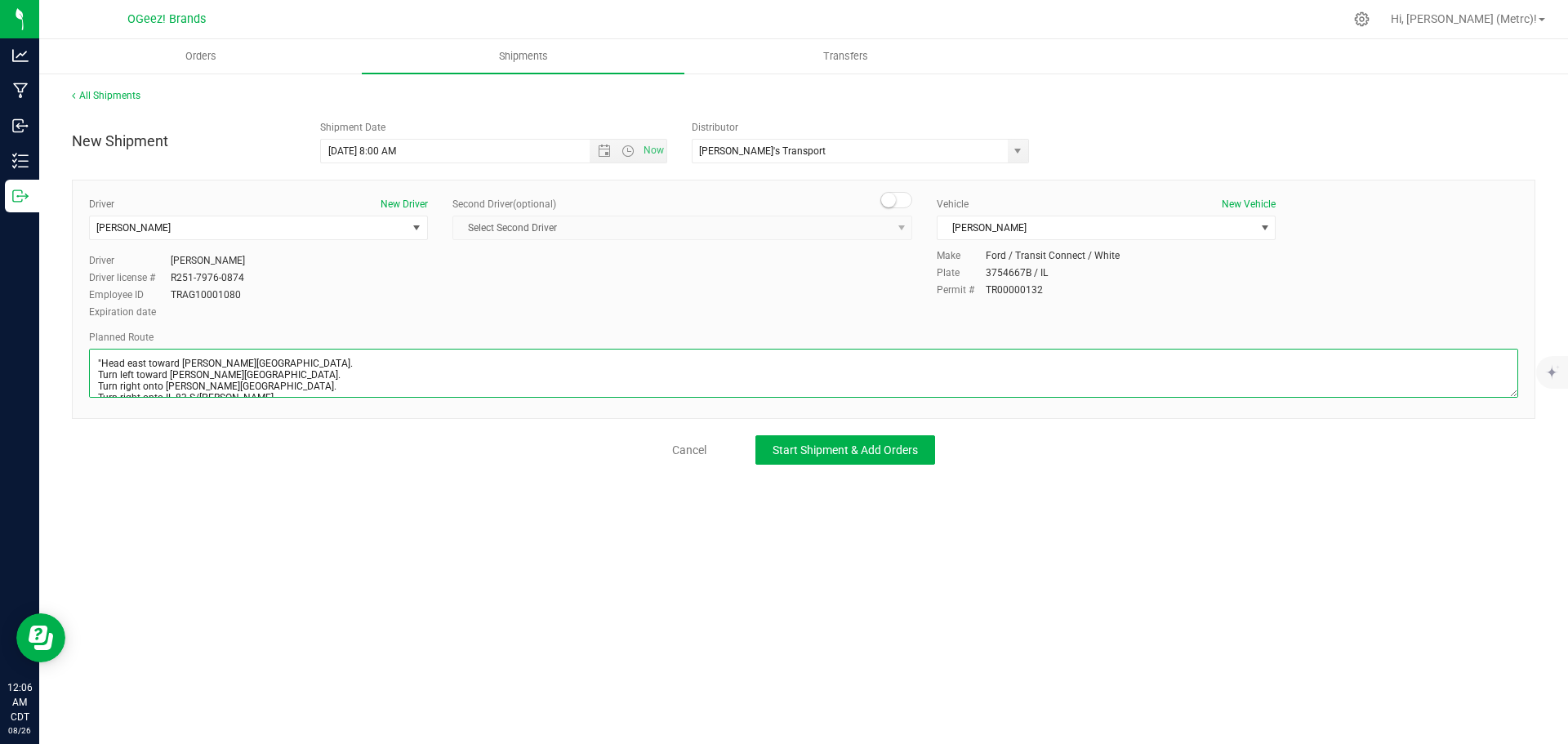
scroll to position [167, 0]
type textarea ""Head east toward [PERSON_NAME][GEOGRAPHIC_DATA]. Turn left toward [PERSON_NAME…"
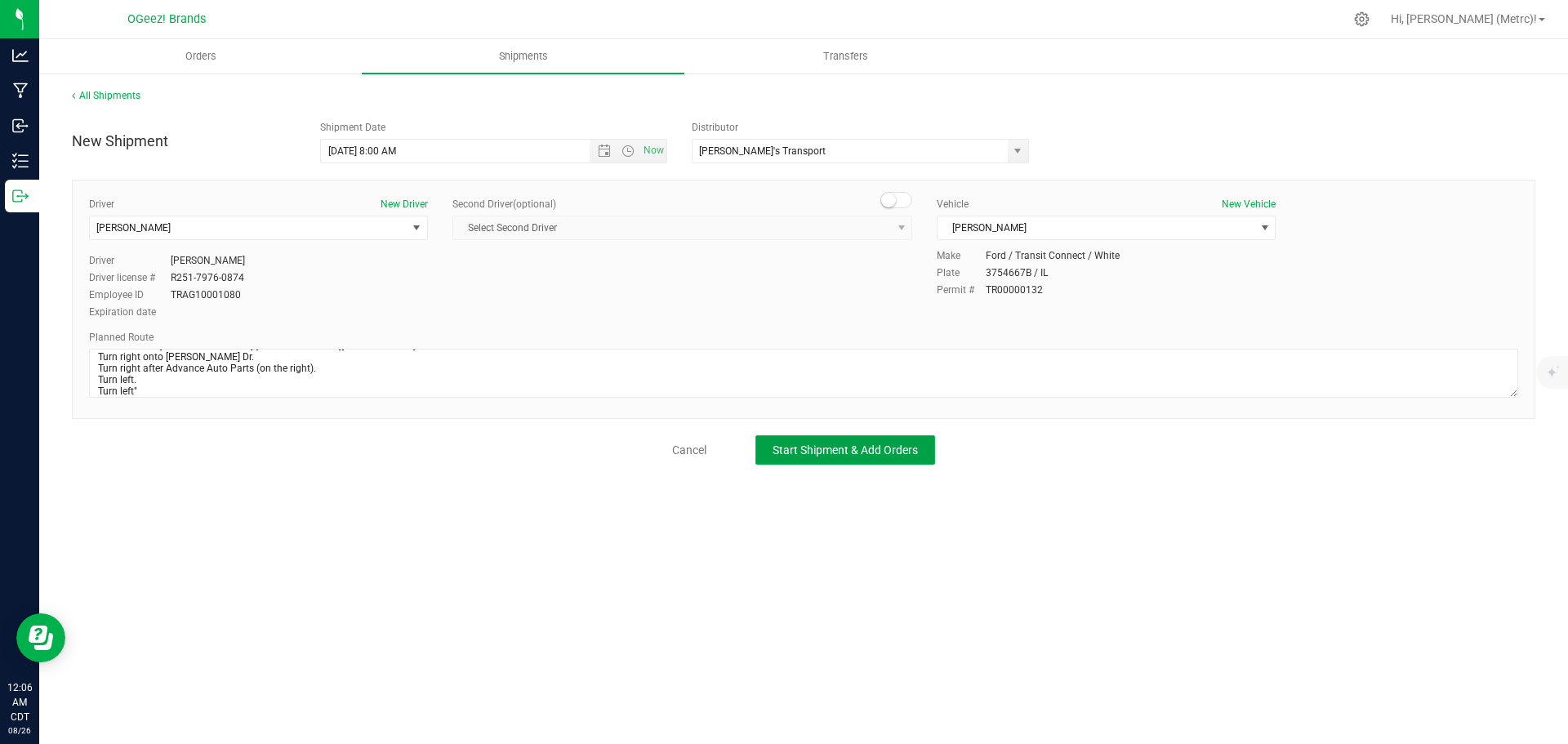
click at [841, 452] on span "Start Shipment & Add Orders" at bounding box center [845, 450] width 145 height 13
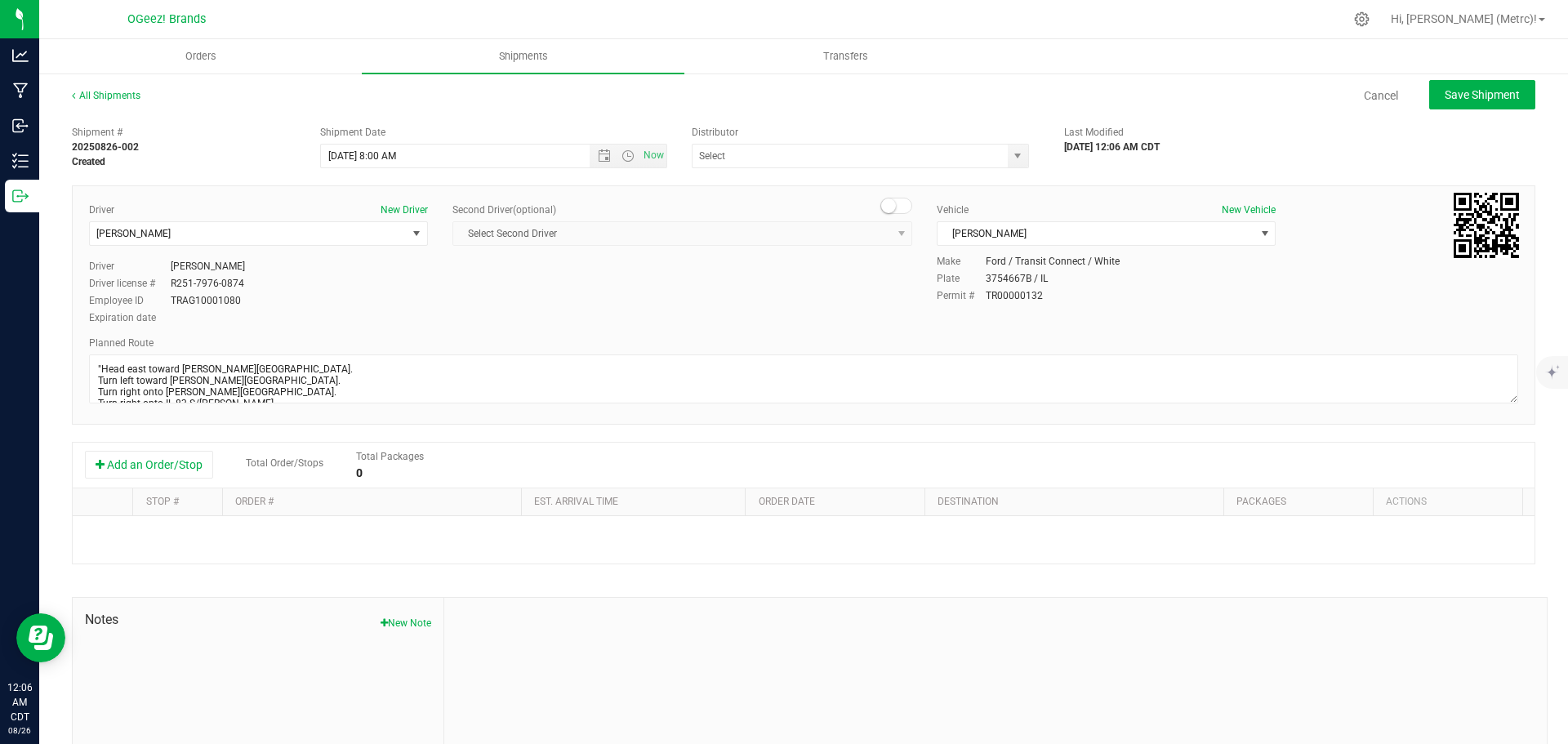
type input "[PERSON_NAME]'s Transport"
click at [184, 473] on button "Add an Order/Stop" at bounding box center [148, 464] width 128 height 27
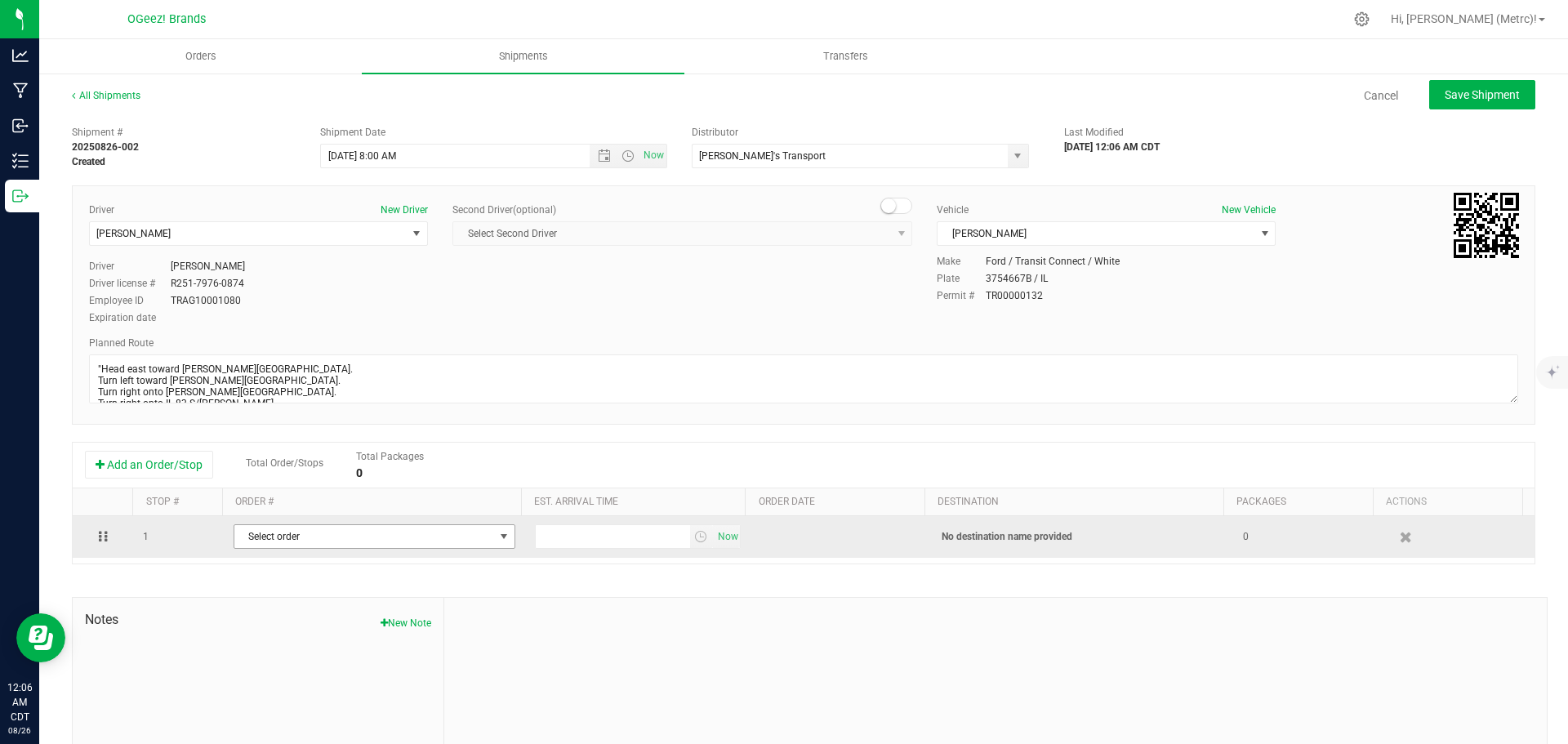
click at [407, 548] on span "Select order" at bounding box center [364, 536] width 260 height 23
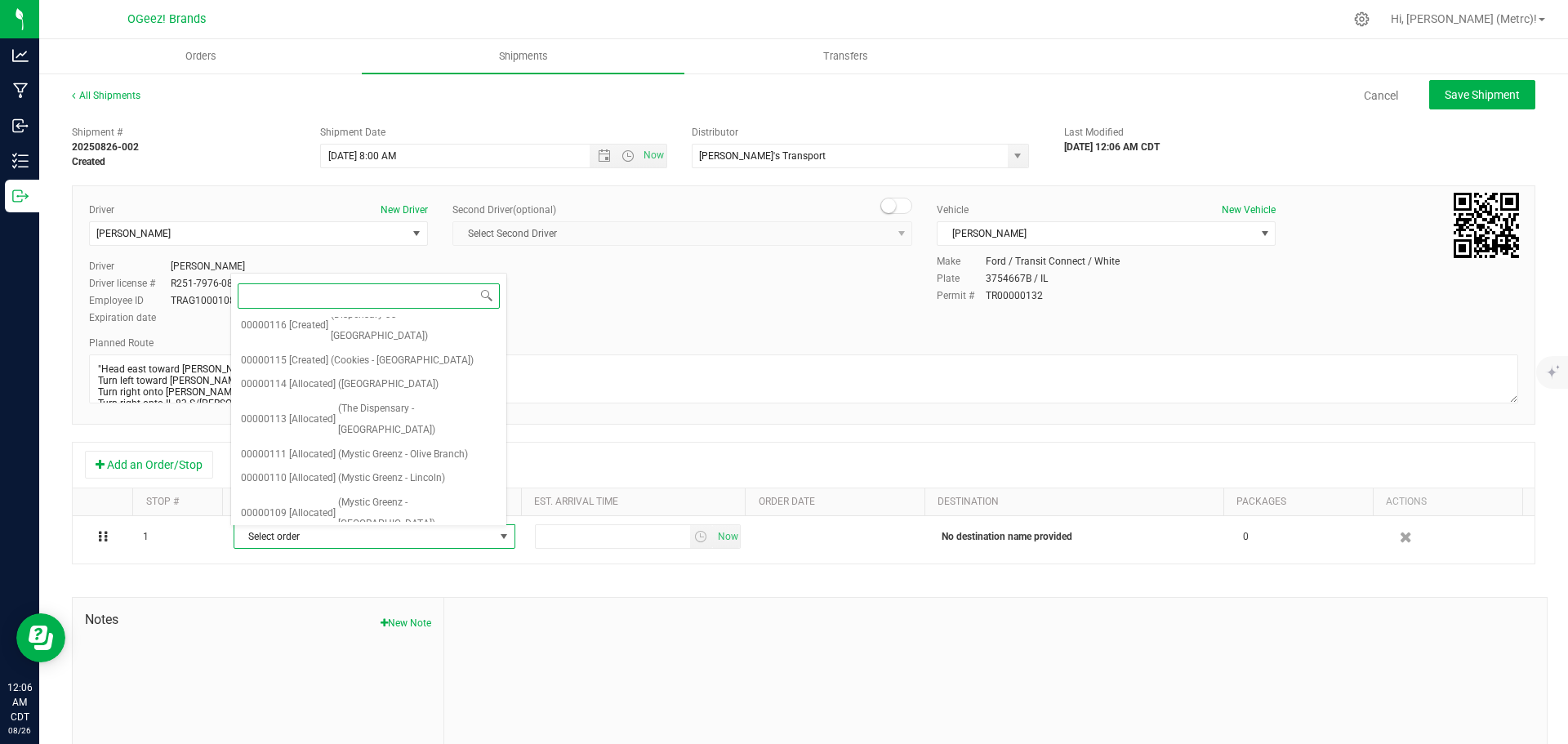
scroll to position [231, 0]
click at [416, 397] on span "(The Dispensary - [GEOGRAPHIC_DATA])" at bounding box center [417, 417] width 158 height 42
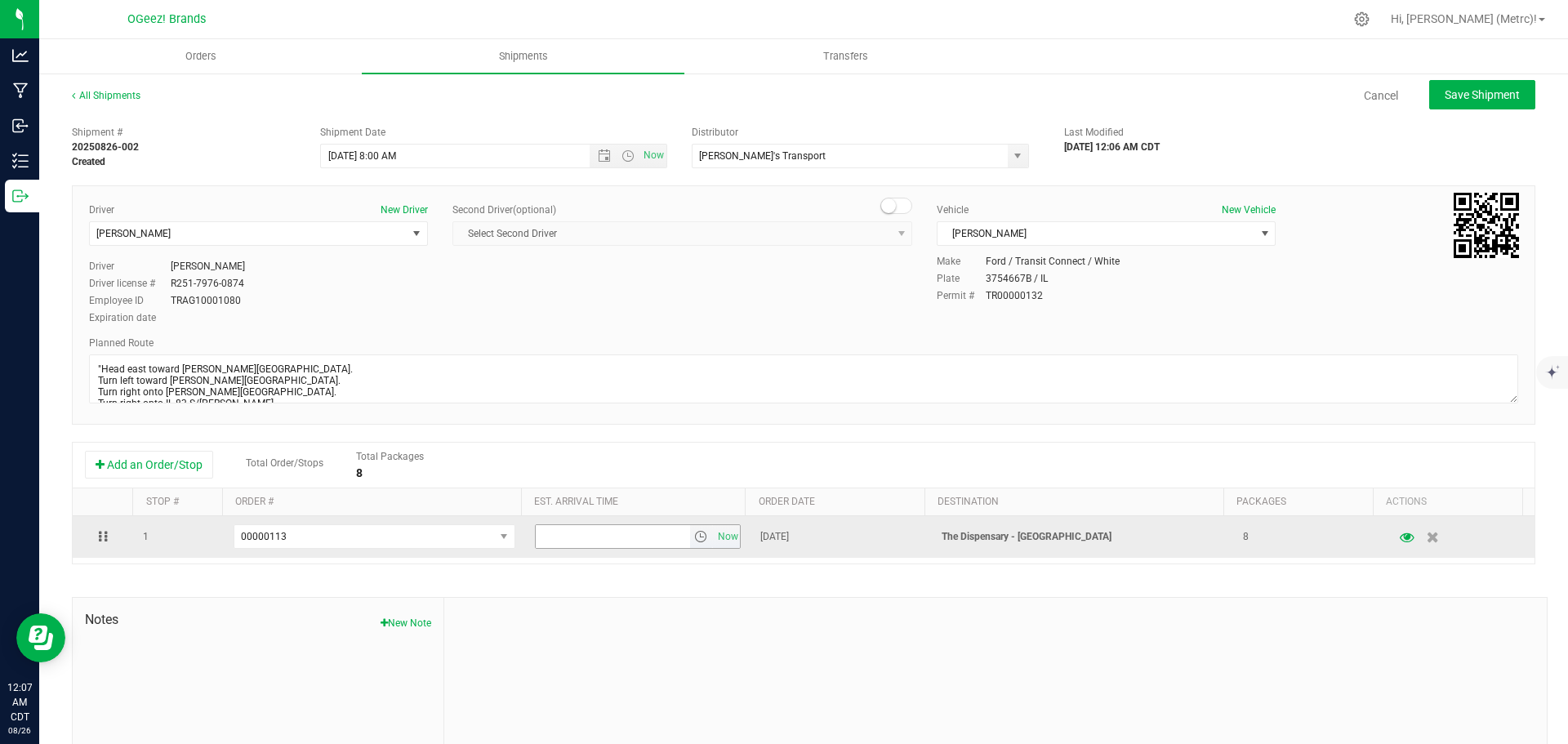
click at [695, 535] on span "select" at bounding box center [701, 536] width 13 height 13
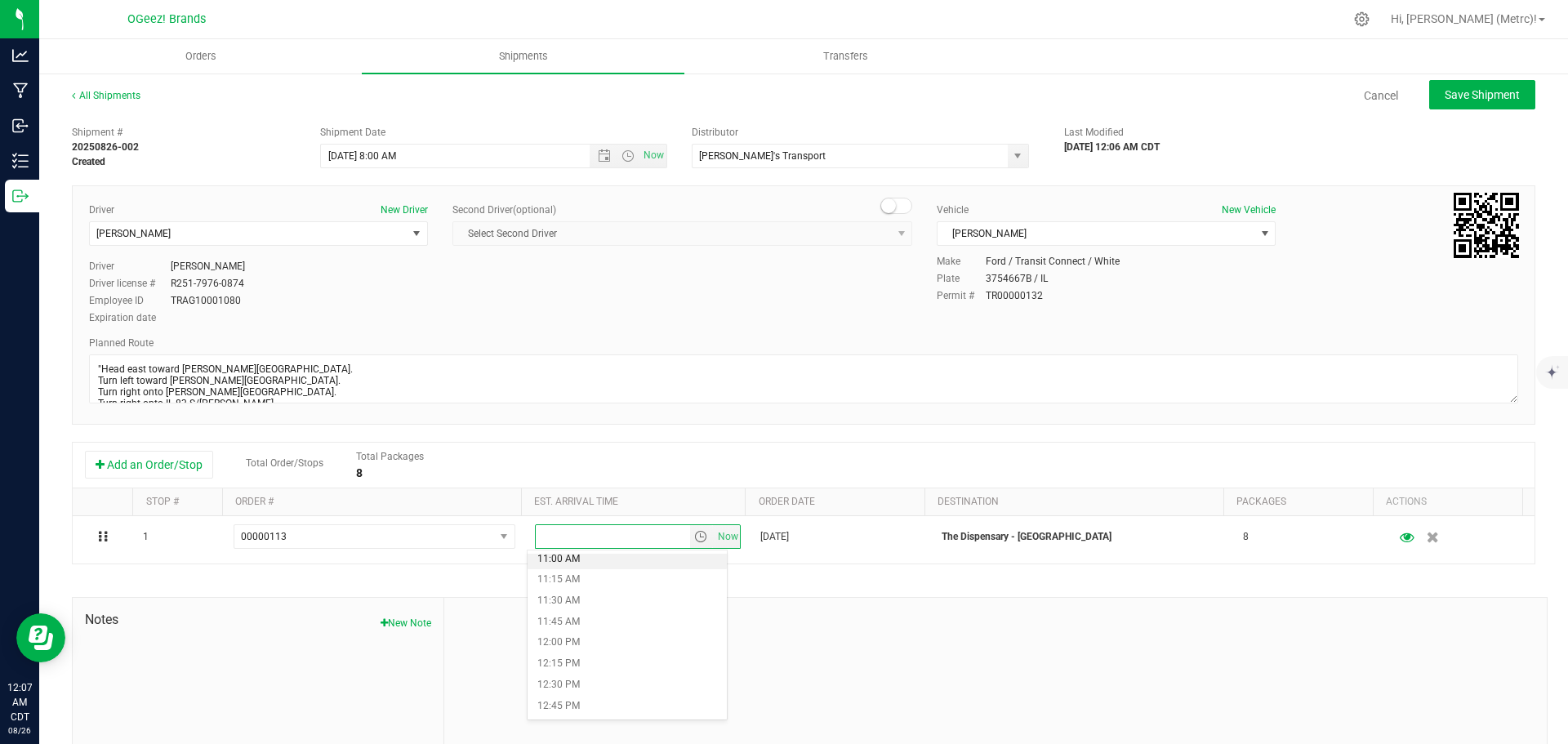
scroll to position [930, 0]
click at [604, 640] on li "12:00 PM" at bounding box center [627, 642] width 199 height 21
click at [1486, 93] on span "Save Shipment" at bounding box center [1482, 95] width 75 height 13
type input "[DATE] 1:00 PM"
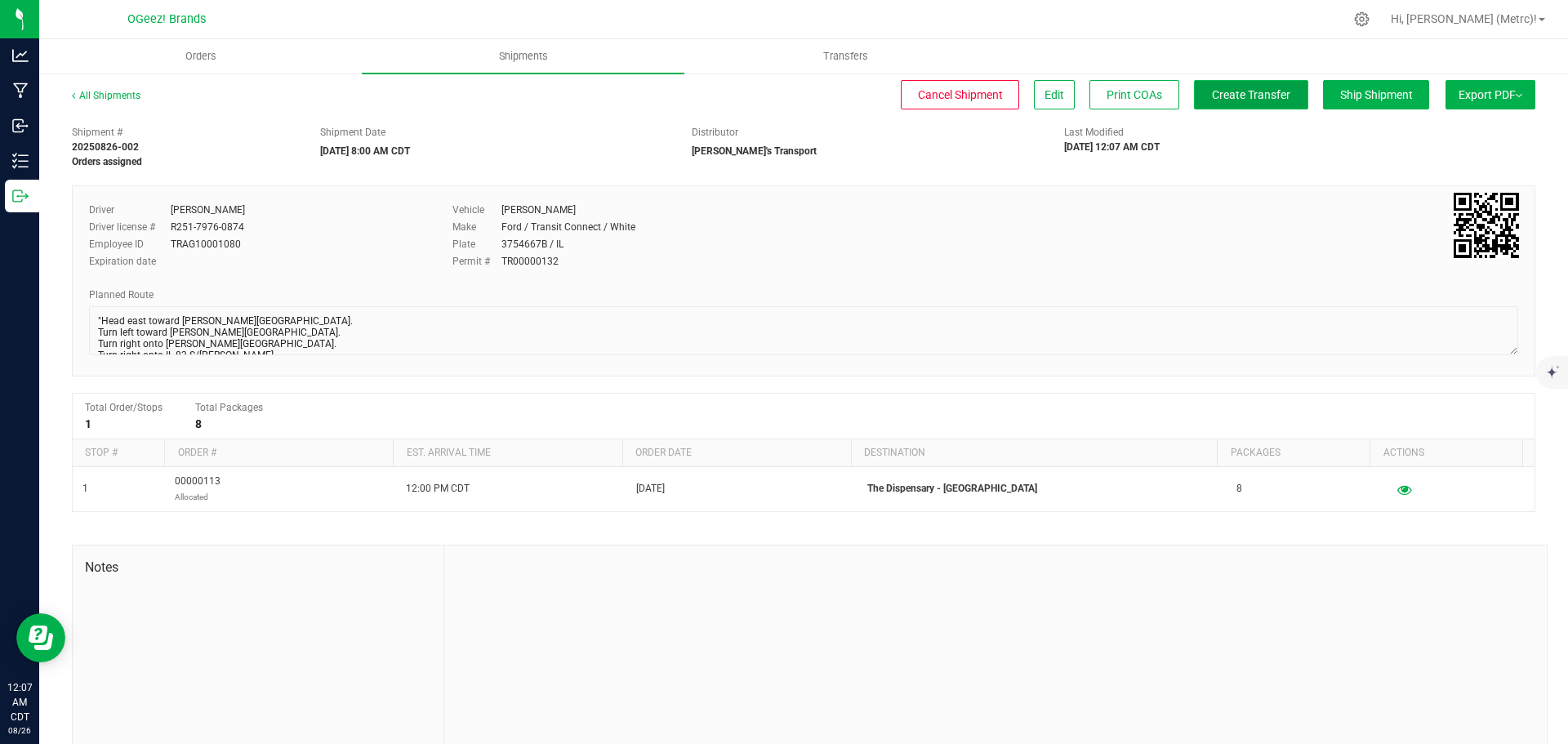
click at [1265, 97] on span "Create Transfer" at bounding box center [1251, 95] width 79 height 13
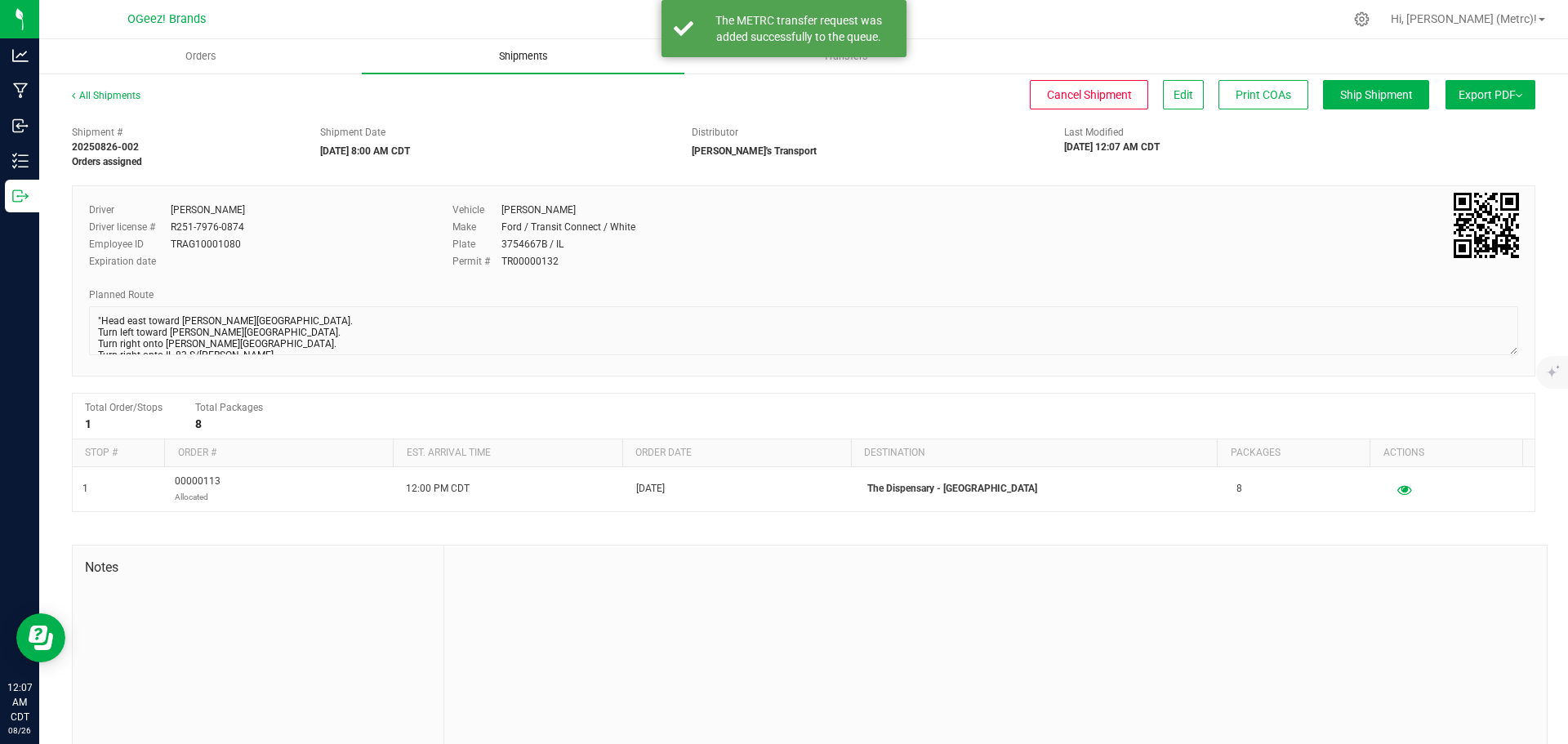
click at [534, 69] on uib-tab-heading "Shipments" at bounding box center [522, 56] width 323 height 34
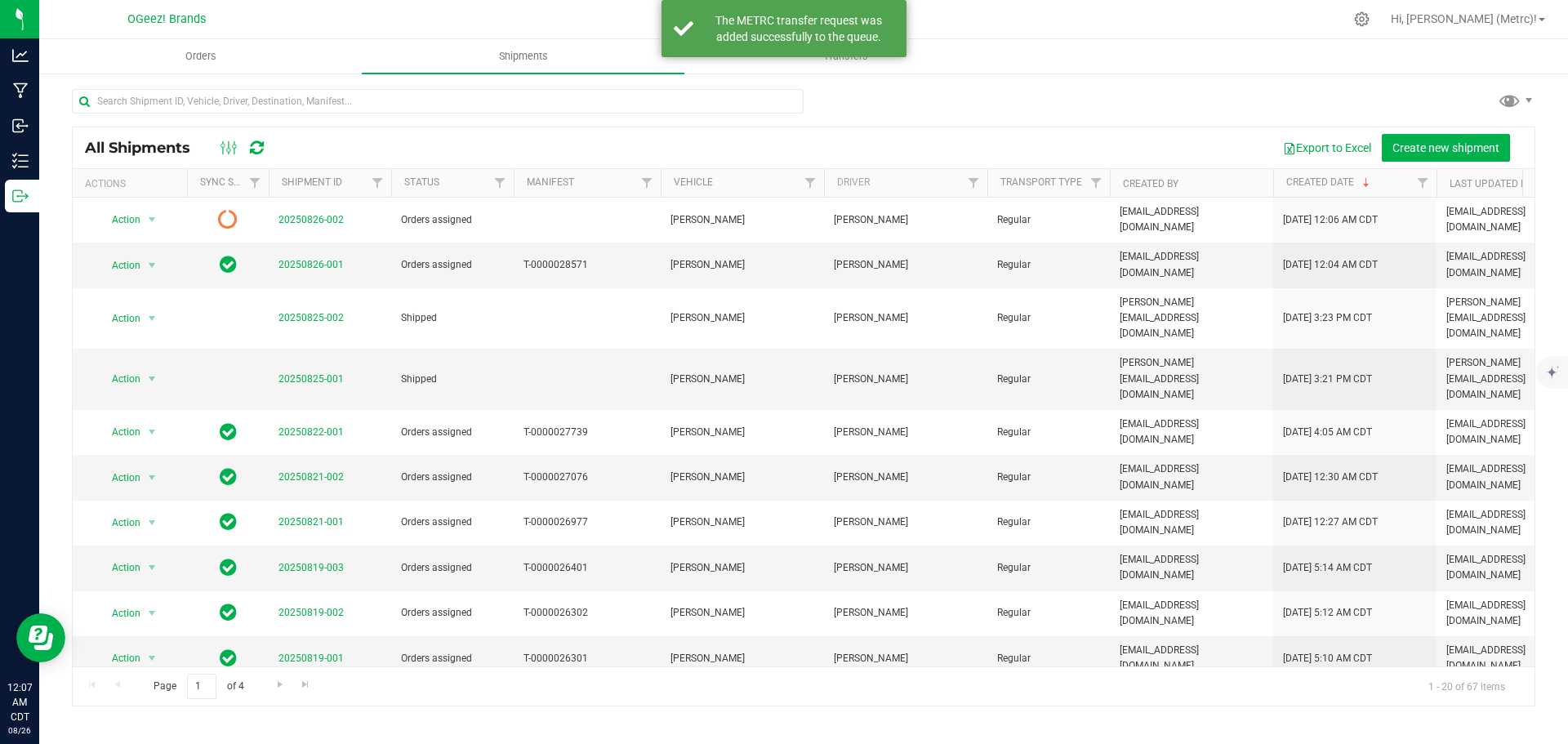
click at [264, 150] on icon at bounding box center [257, 148] width 14 height 16
